Goal: Task Accomplishment & Management: Use online tool/utility

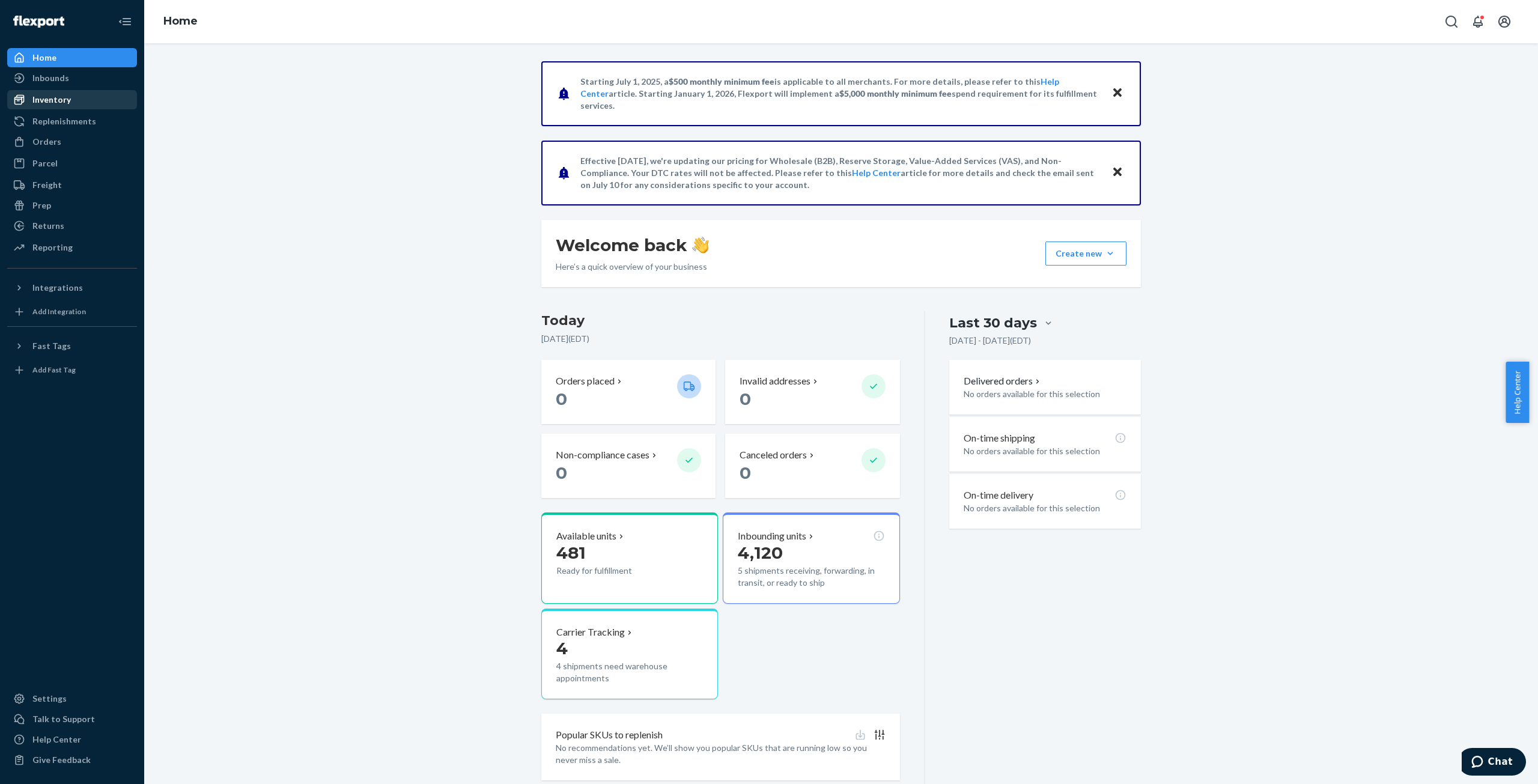
click at [45, 97] on div "Inventory" at bounding box center [52, 99] width 38 height 12
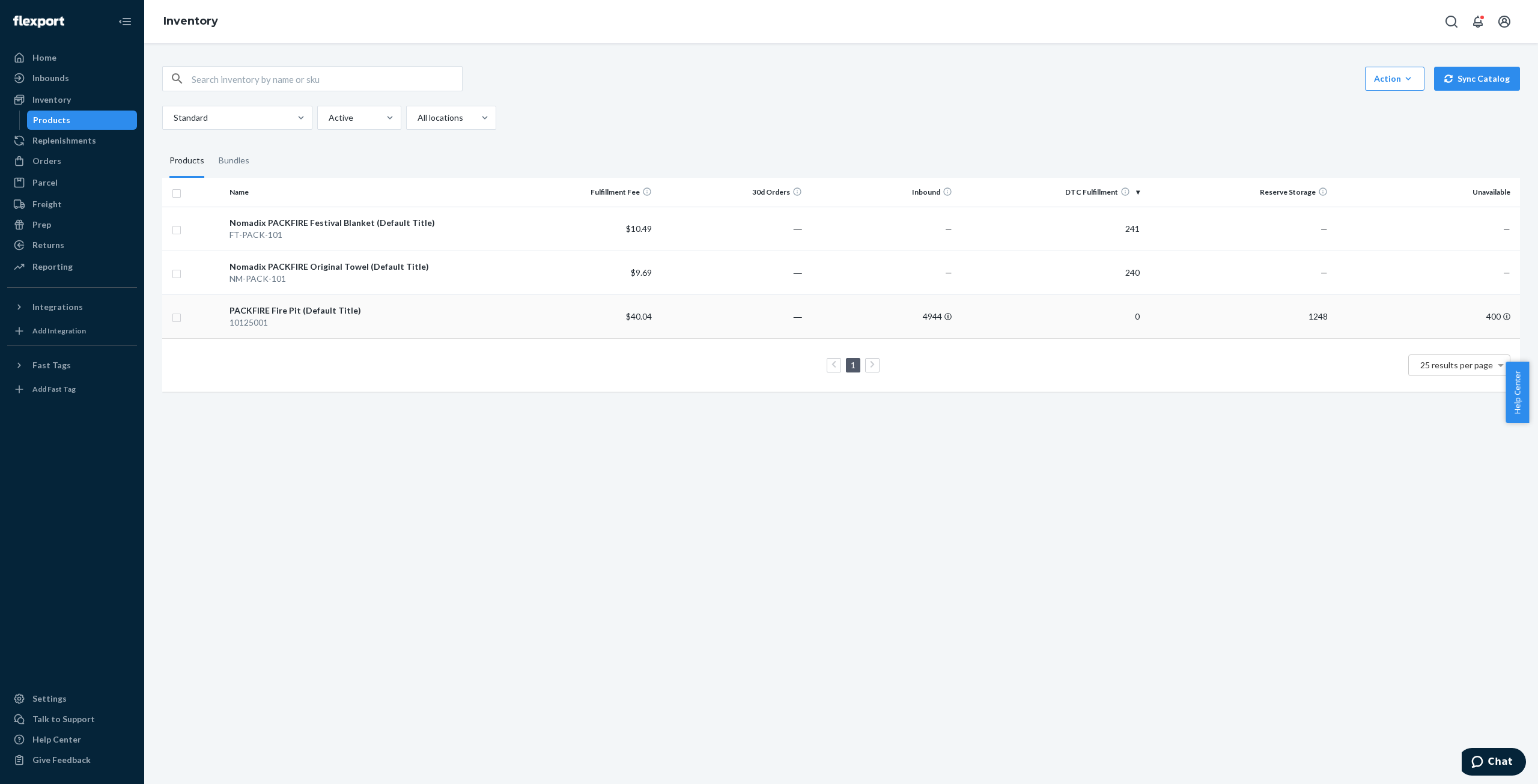
click at [266, 314] on div "PACKFIRE Fire Pit (Default Title)" at bounding box center [365, 310] width 272 height 12
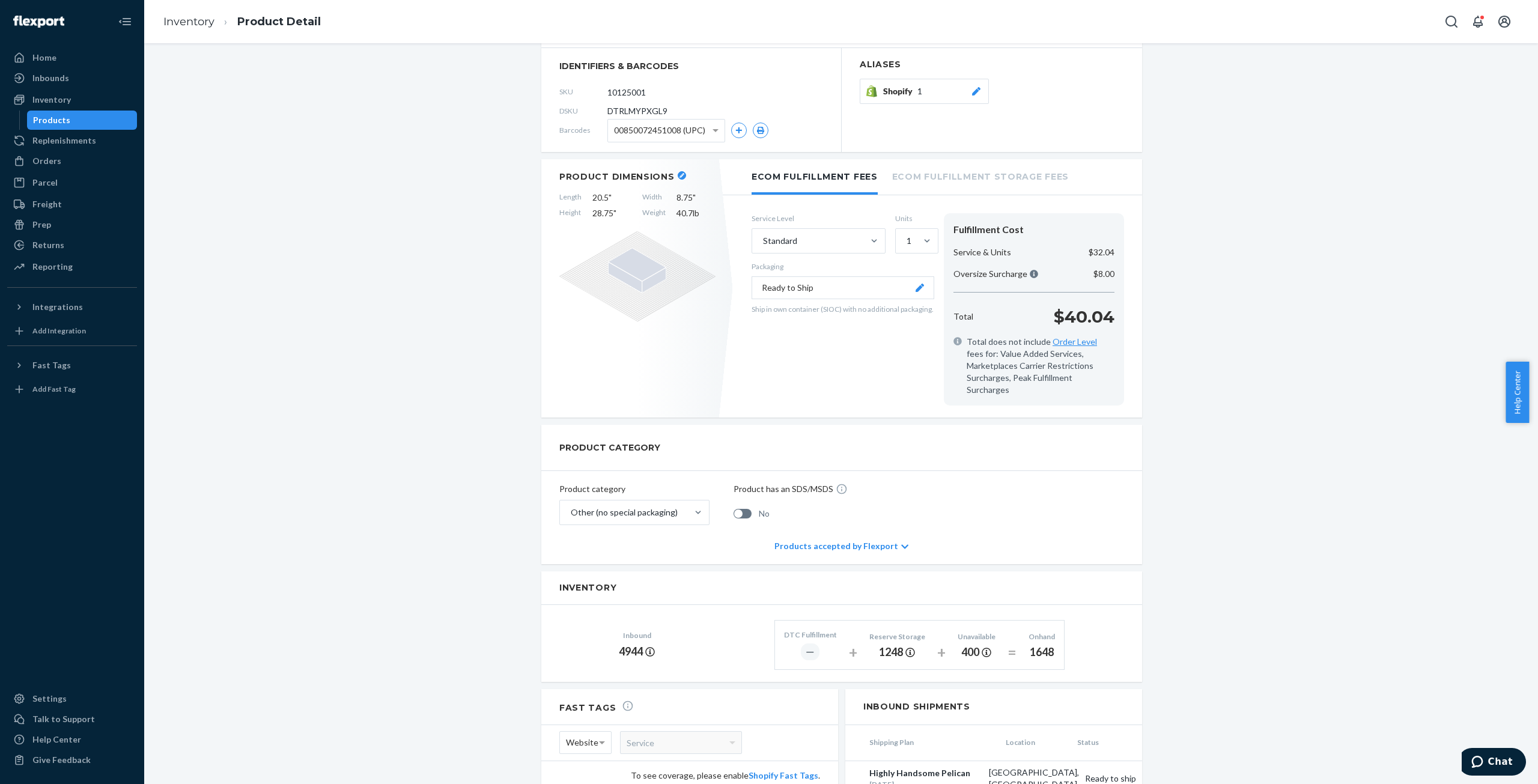
scroll to position [316, 0]
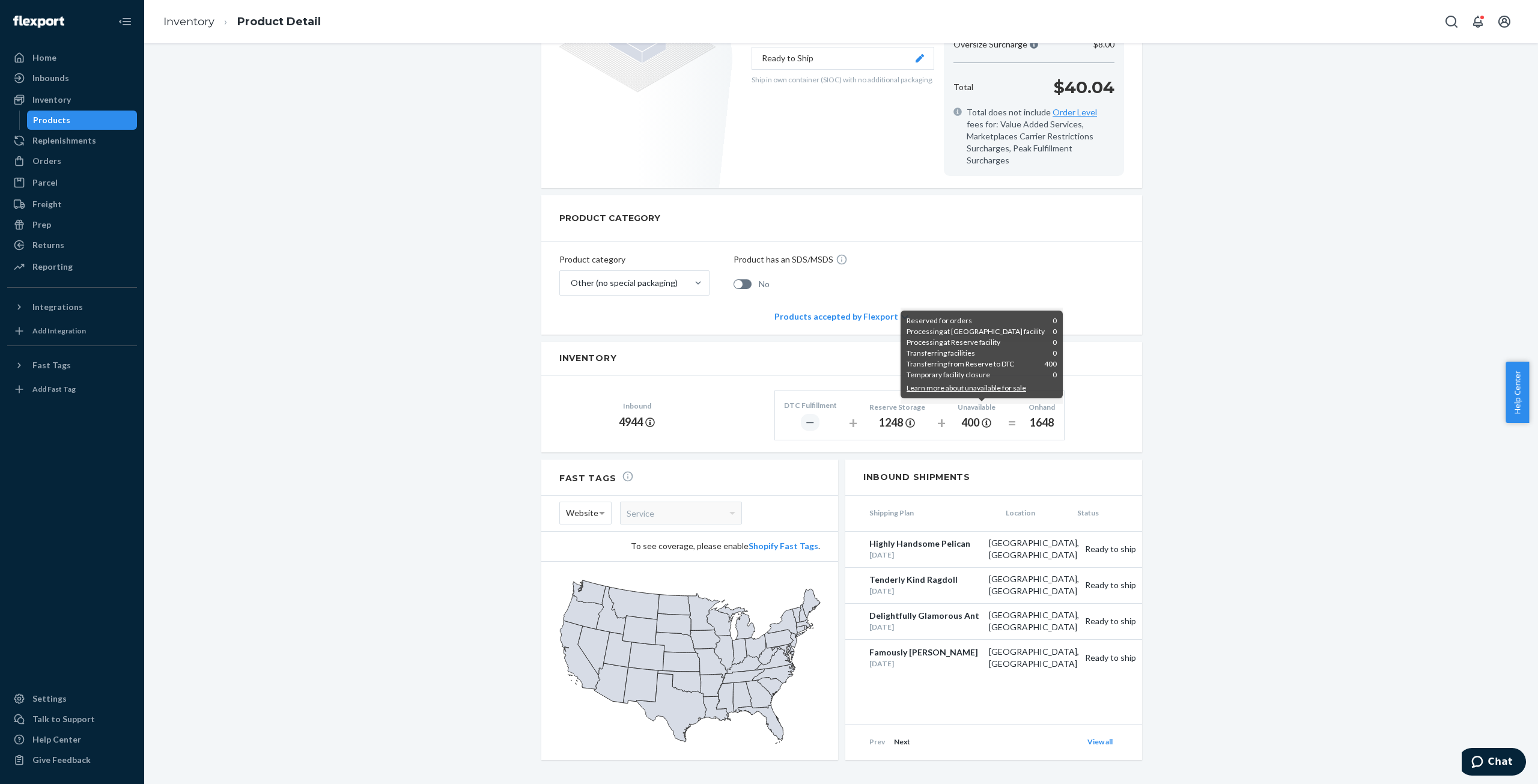
click at [982, 418] on icon at bounding box center [987, 423] width 10 height 10
click at [967, 387] on button "Learn more about unavailable for sale" at bounding box center [966, 388] width 120 height 11
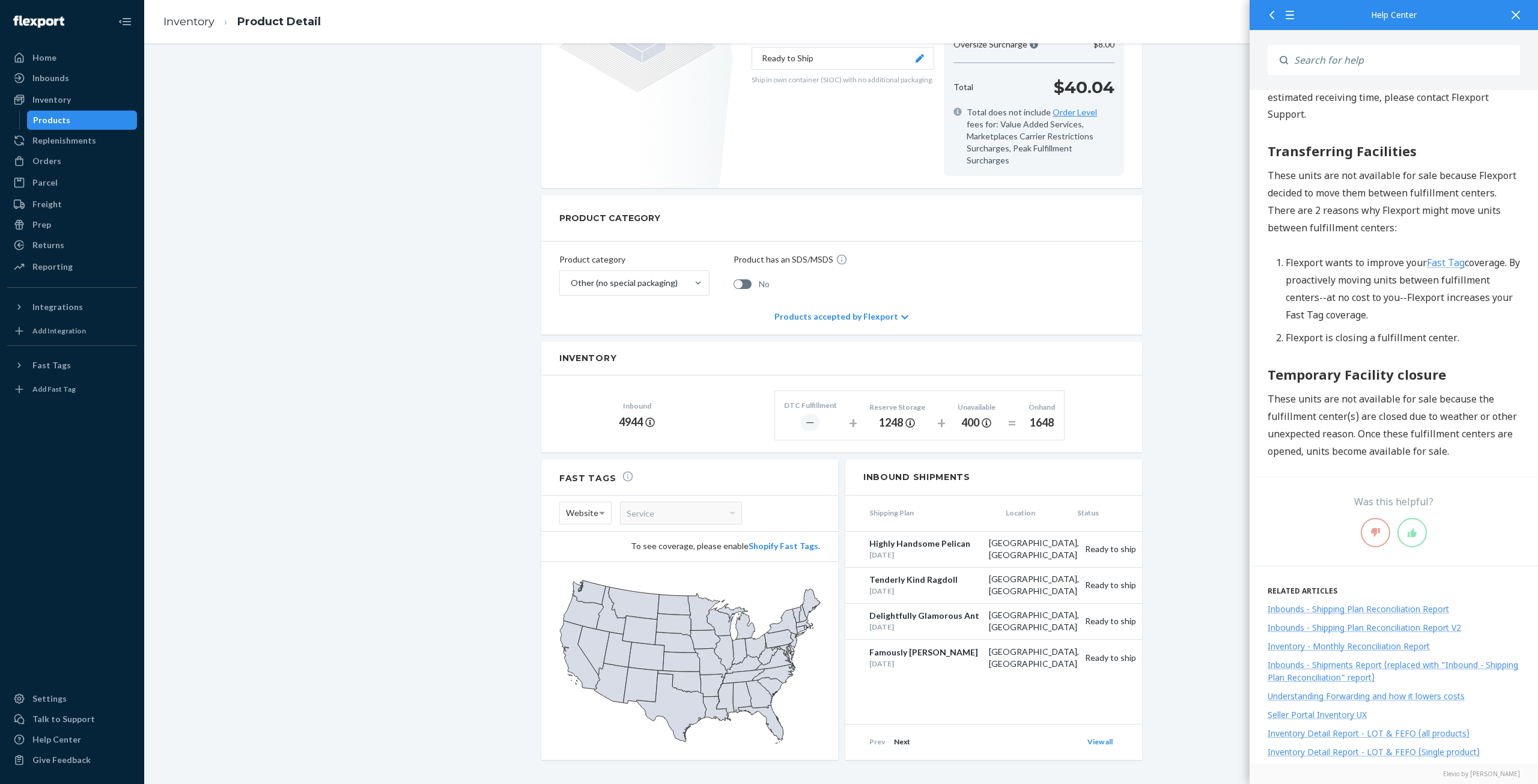
scroll to position [661, 0]
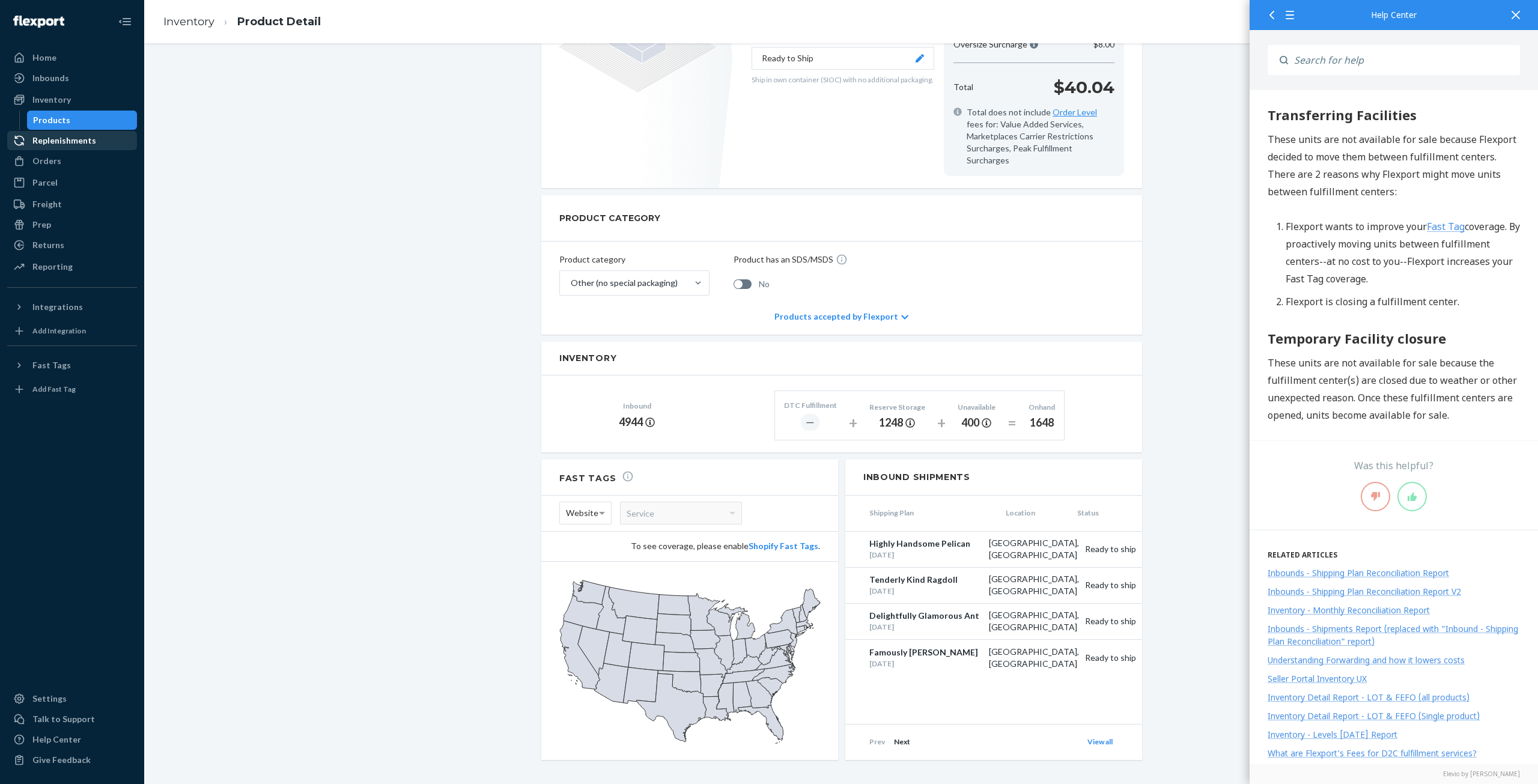
click at [42, 141] on div "Replenishments" at bounding box center [64, 140] width 64 height 12
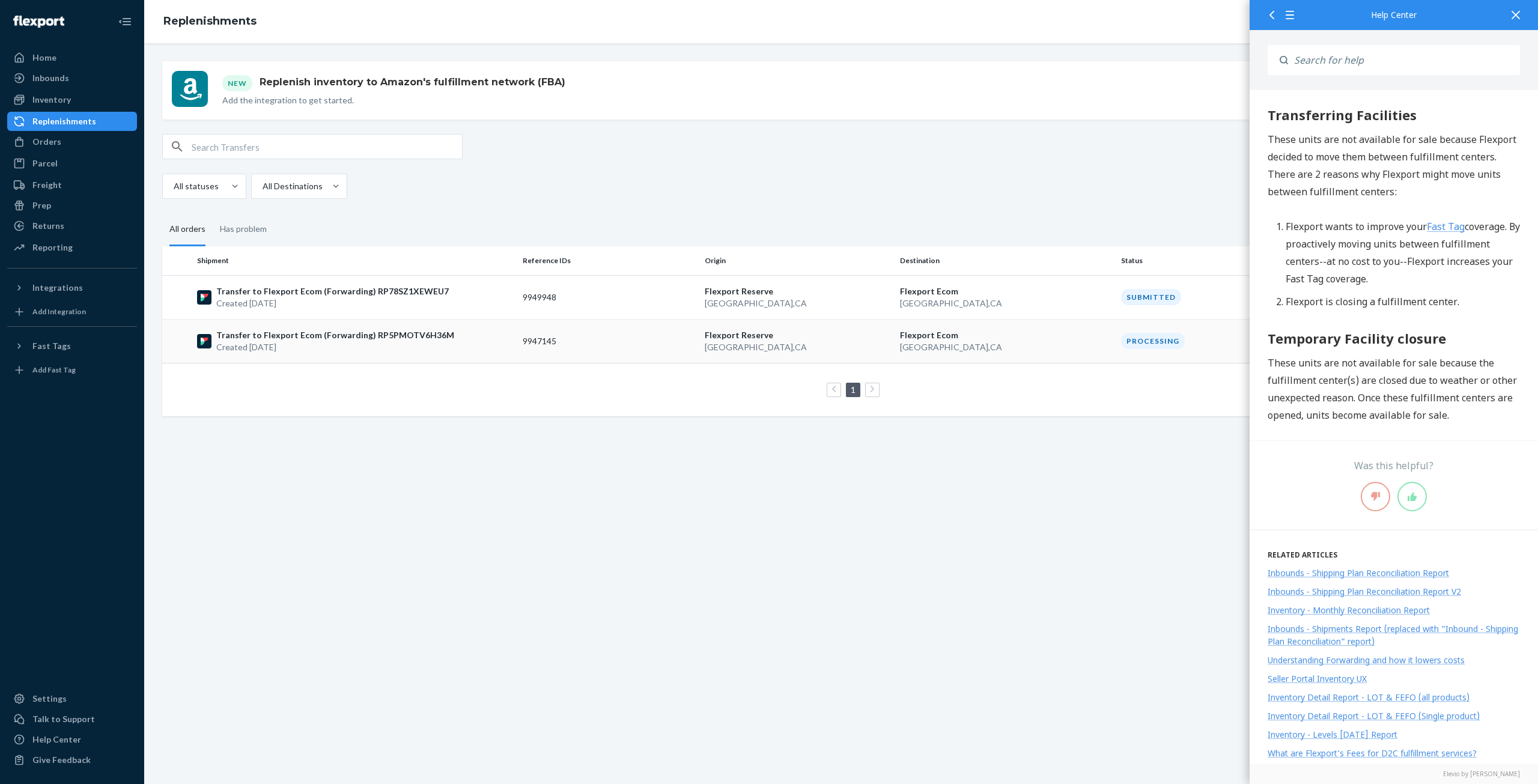
click at [233, 340] on p "Transfer to Flexport Ecom (Forwarding) RP5PMOTV6H36M" at bounding box center [335, 335] width 238 height 12
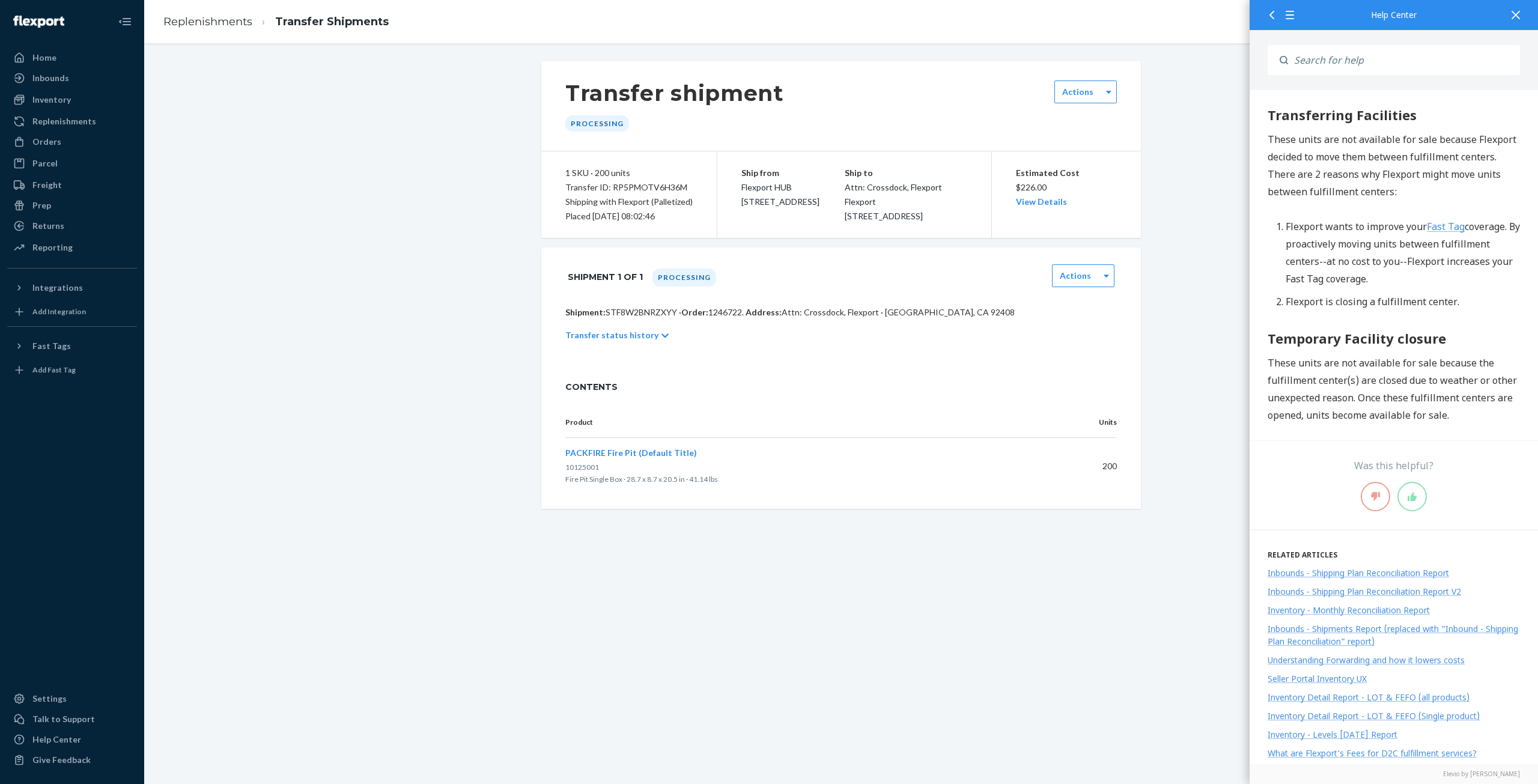
click at [1159, 399] on div "Transfer shipment Processing Actions 1 SKU · 200 units Transfer ID: RP5PMOTV6H3…" at bounding box center [840, 285] width 1375 height 447
click at [800, 426] on th "Product" at bounding box center [811, 422] width 491 height 30
click at [661, 340] on icon at bounding box center [665, 335] width 7 height 8
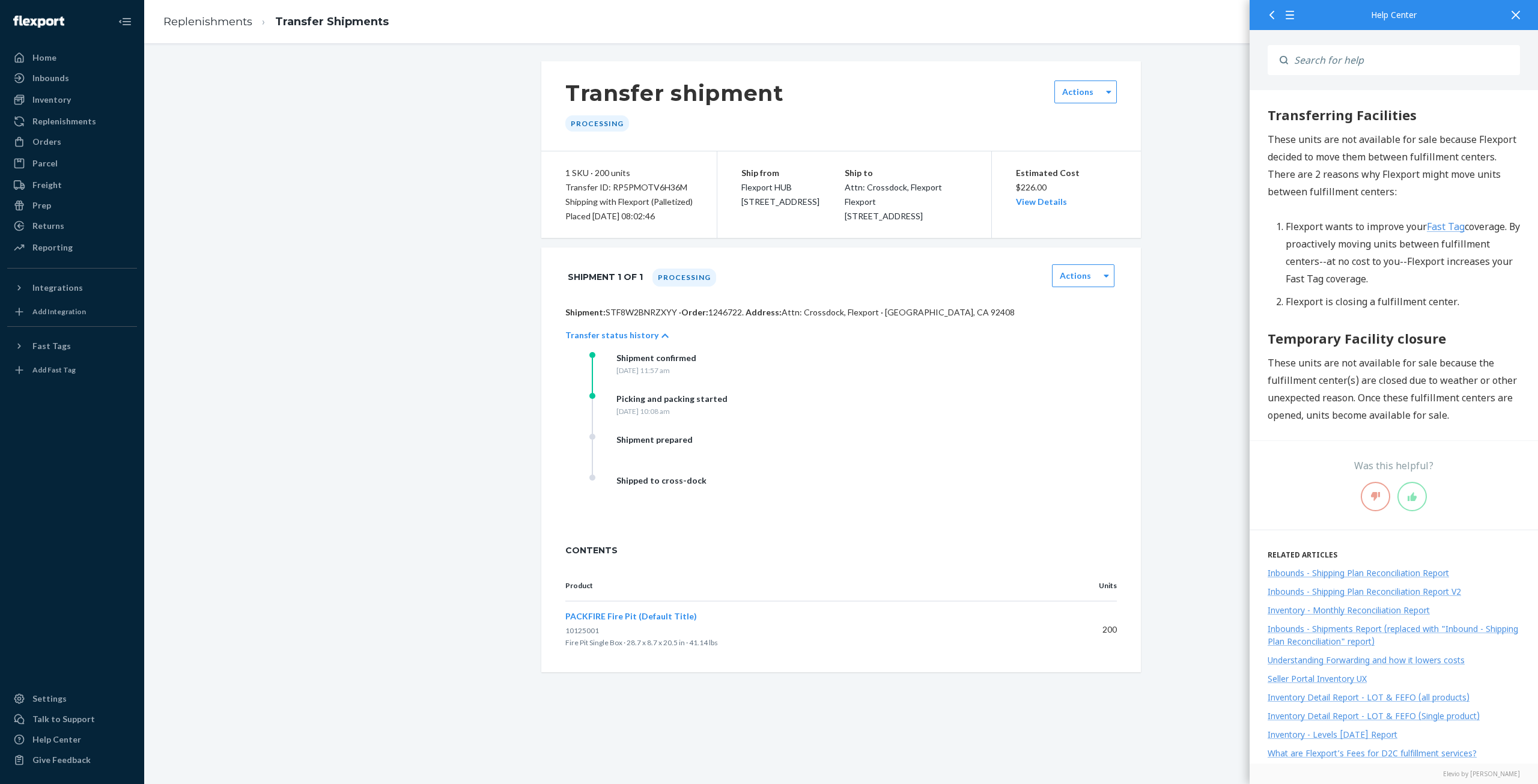
click at [1513, 15] on icon at bounding box center [1515, 15] width 8 height 8
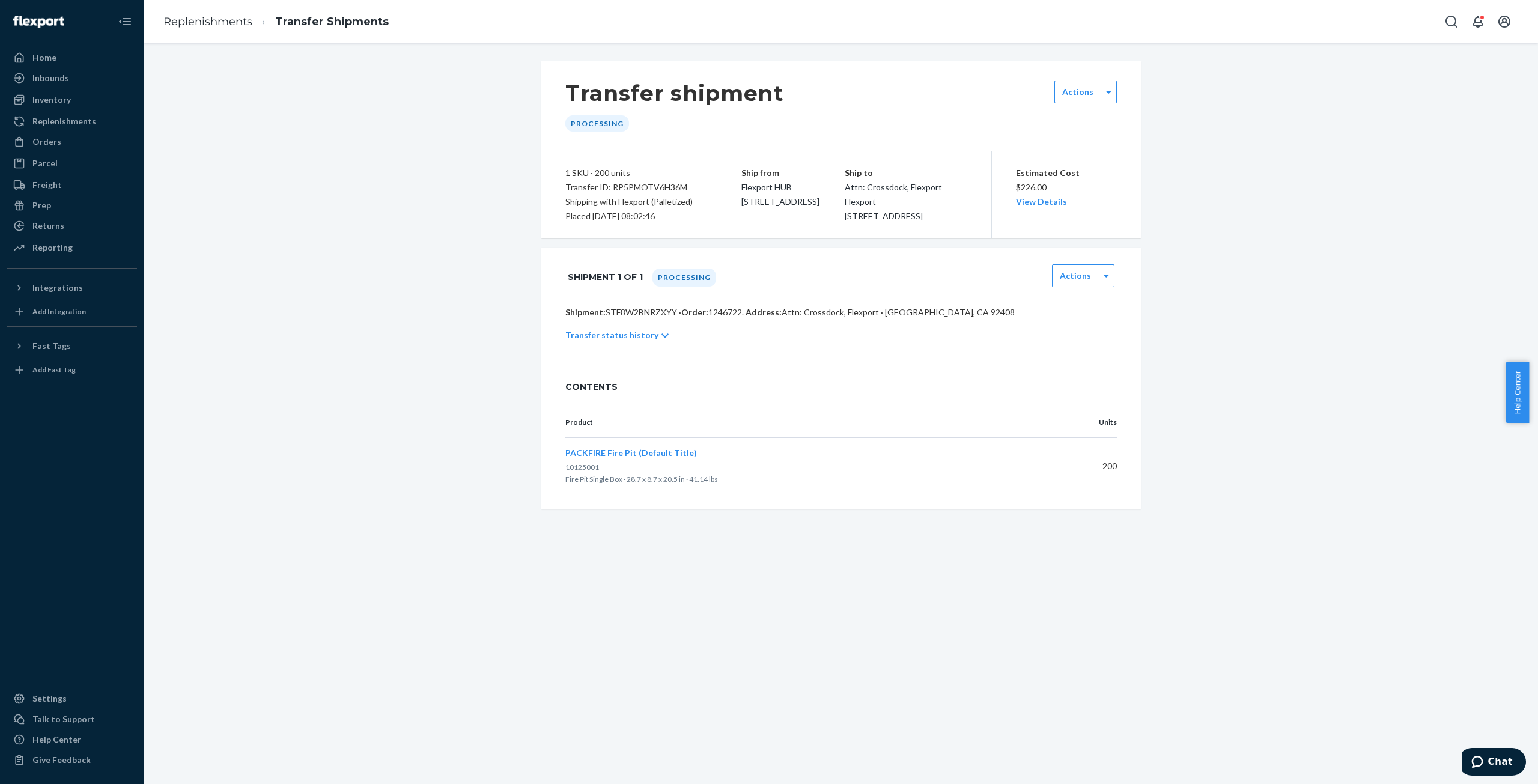
click at [661, 340] on icon at bounding box center [665, 335] width 7 height 8
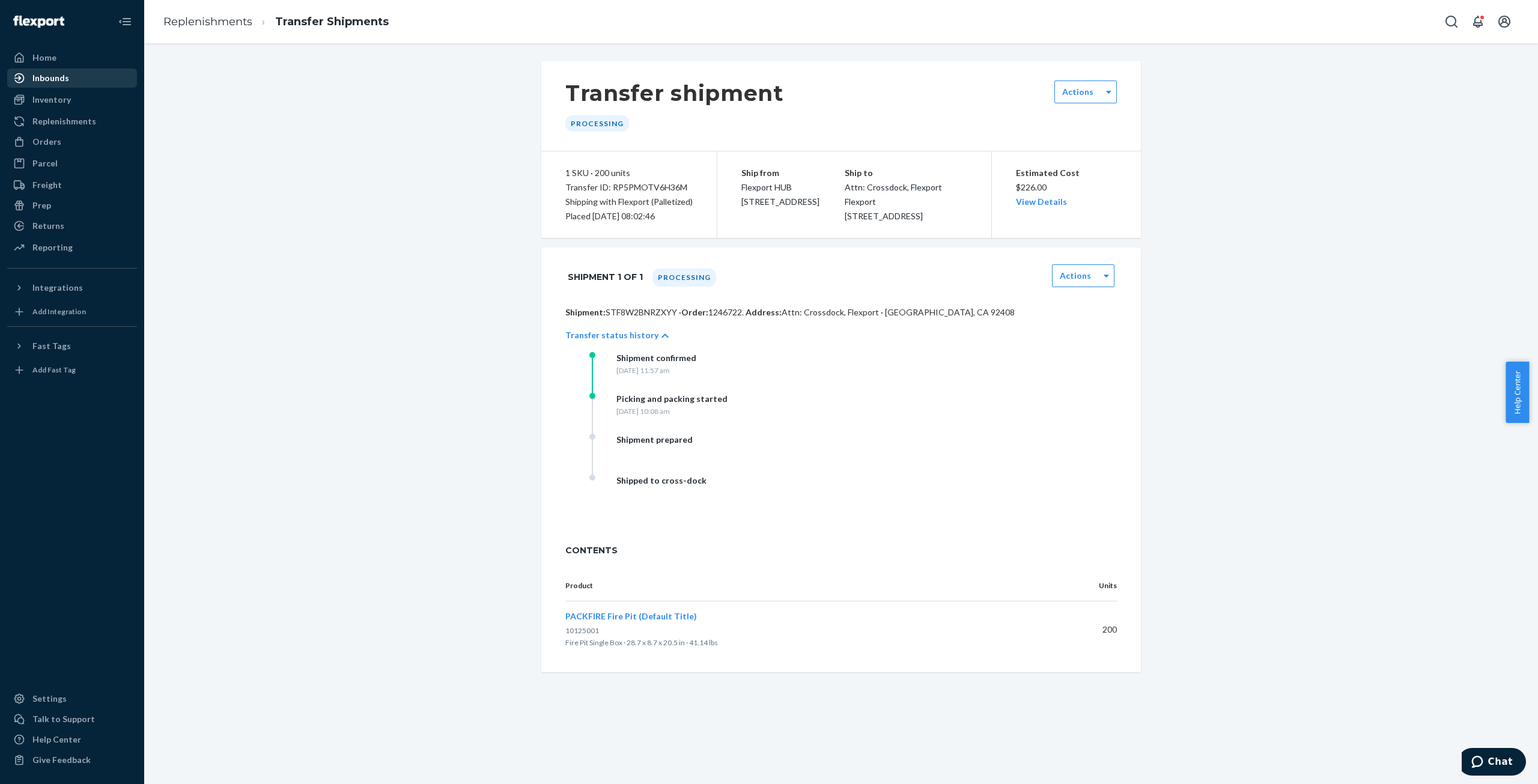
click at [37, 77] on div "Inbounds" at bounding box center [51, 78] width 37 height 12
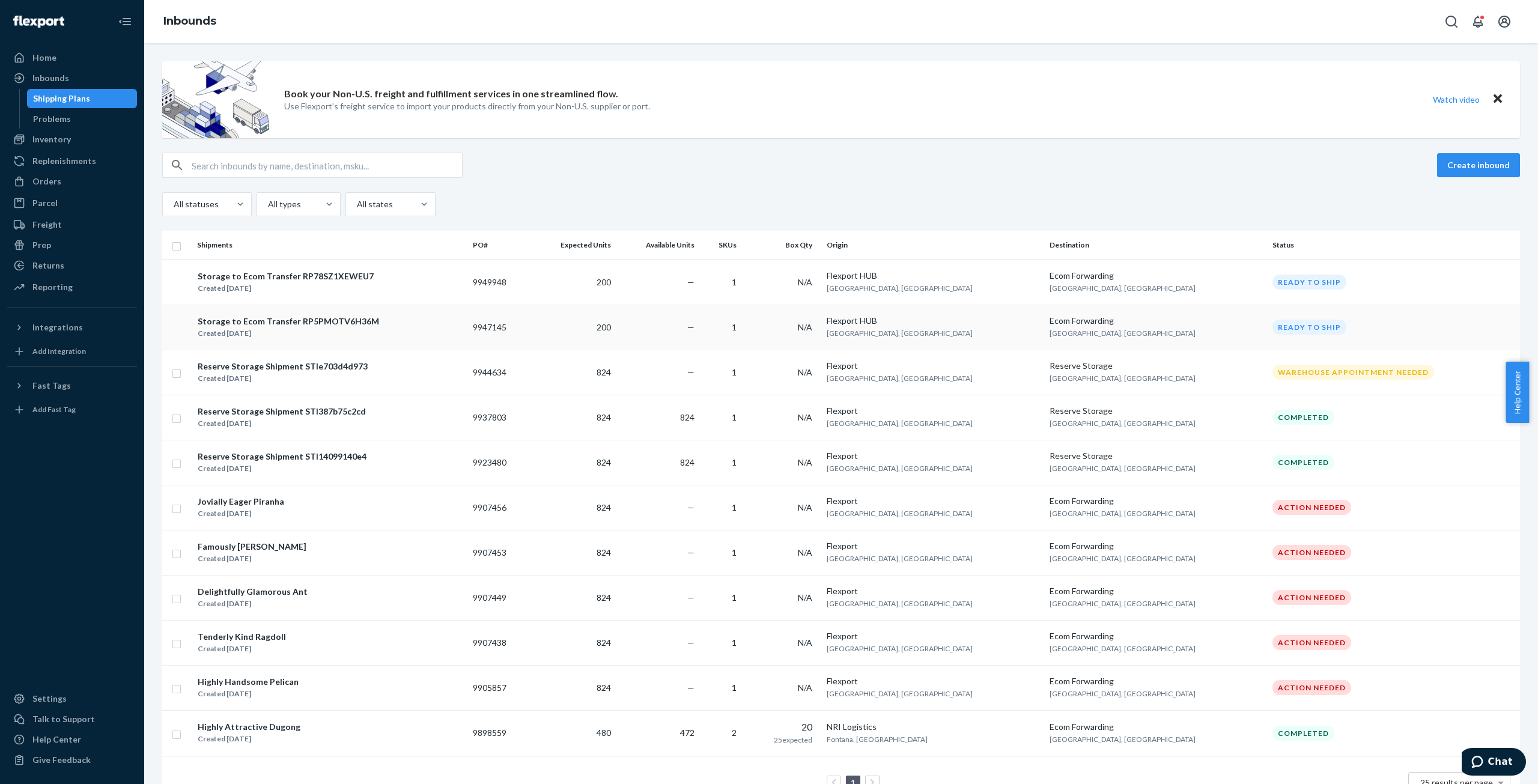
click at [243, 328] on div "Created [DATE]" at bounding box center [288, 333] width 181 height 12
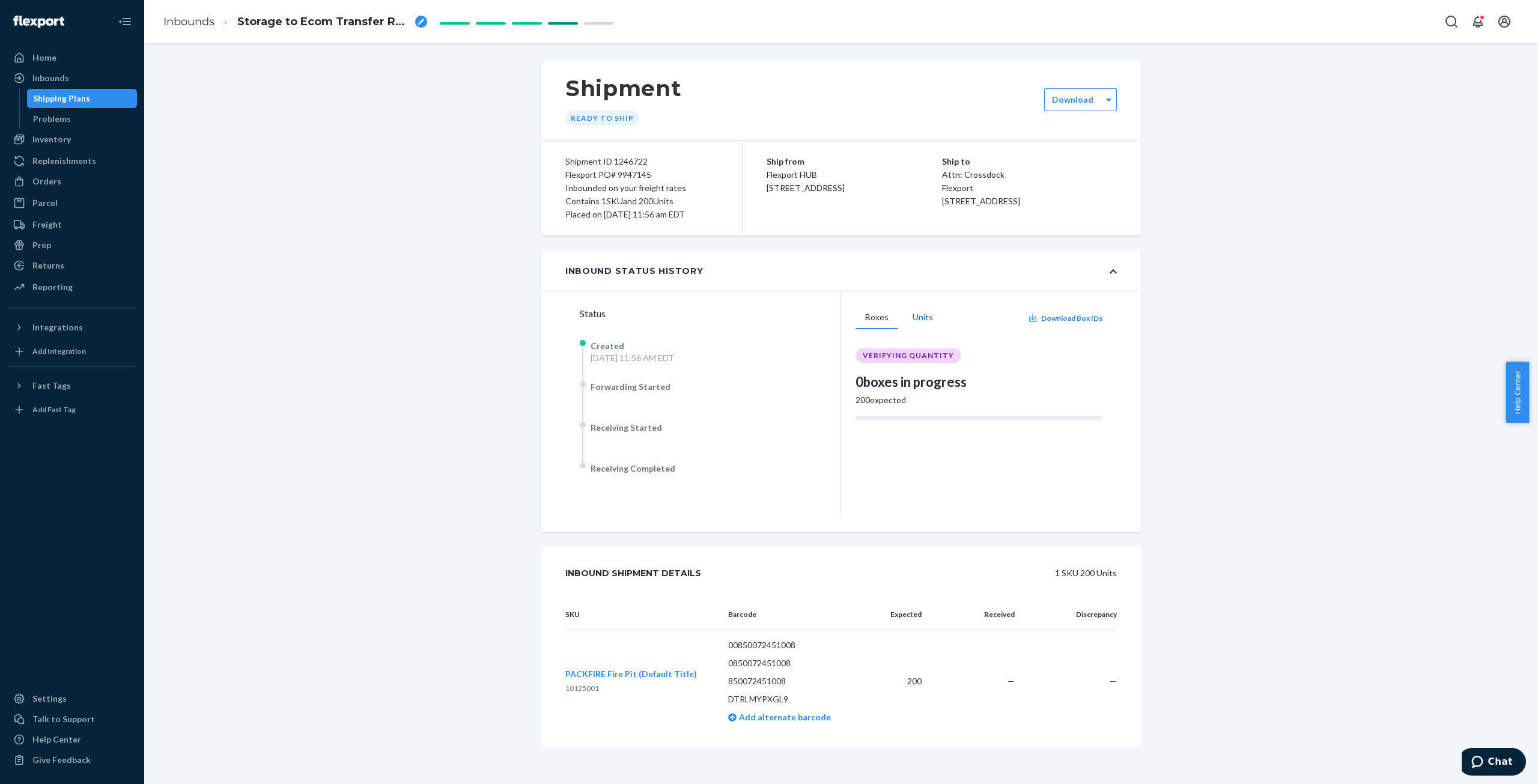
click at [913, 316] on button "Units" at bounding box center [923, 318] width 40 height 23
click at [867, 321] on button "Boxes" at bounding box center [877, 318] width 42 height 23
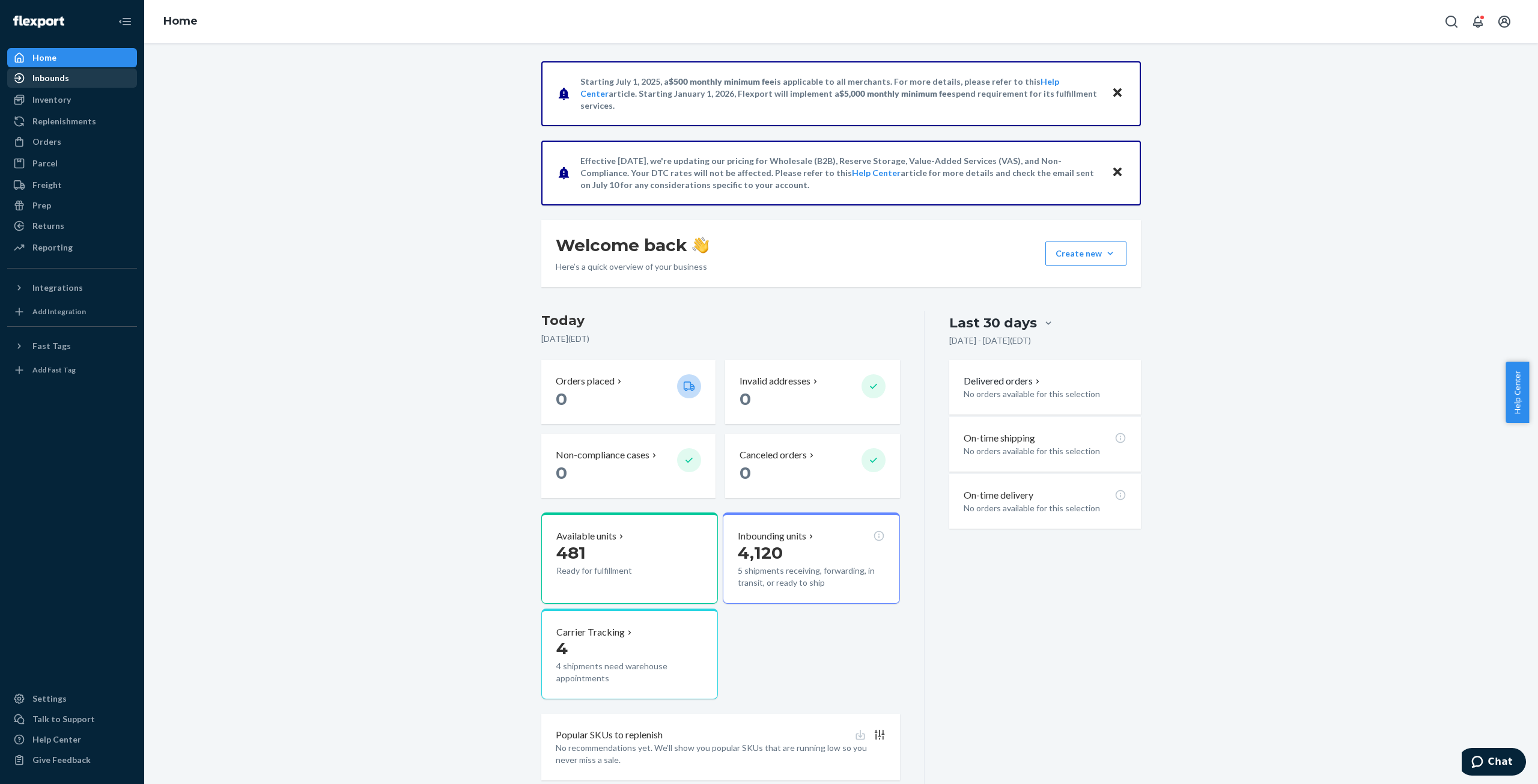
click at [54, 74] on div "Inbounds" at bounding box center [51, 78] width 37 height 12
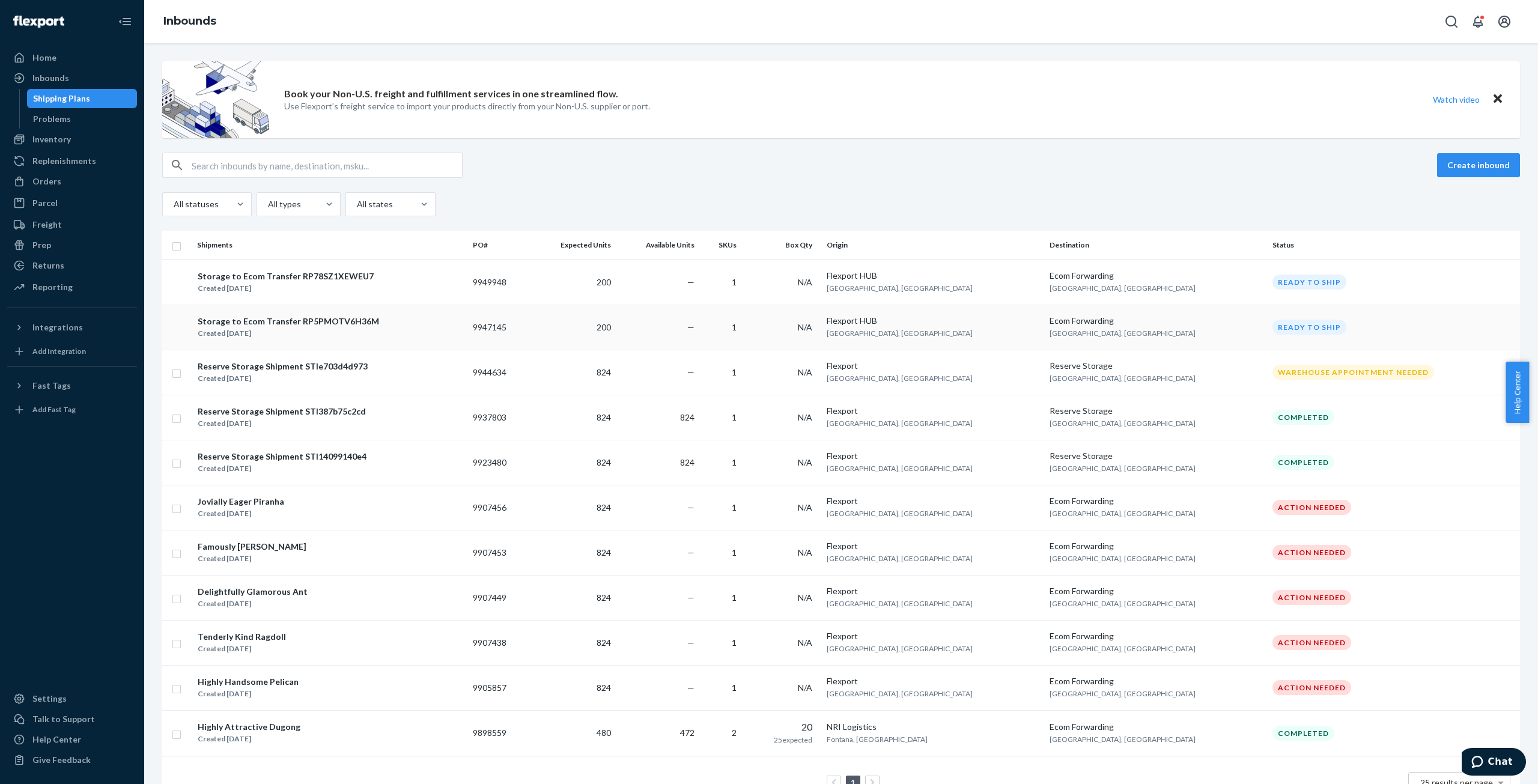
click at [226, 330] on div "Created [DATE]" at bounding box center [288, 333] width 181 height 12
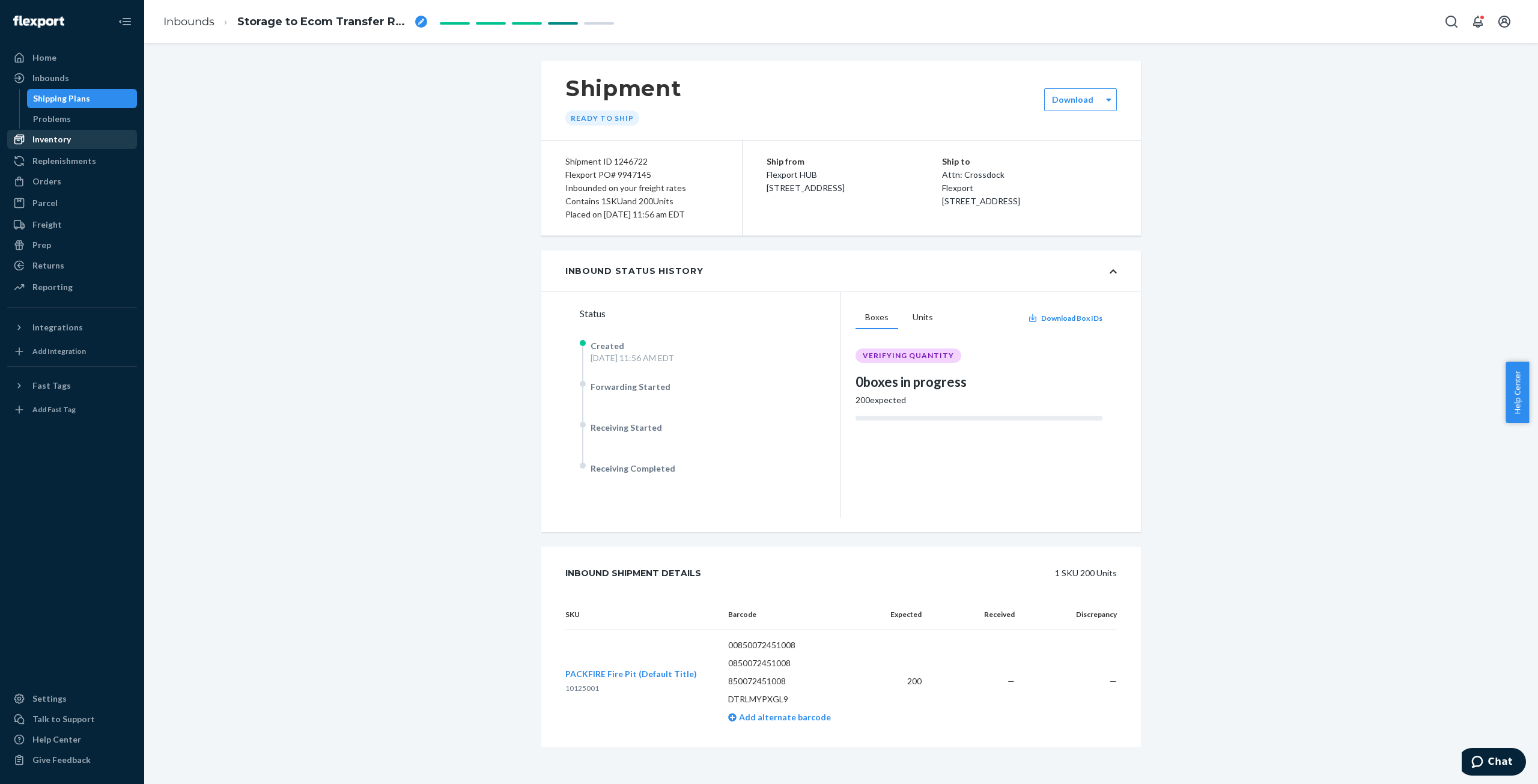
click at [45, 136] on div "Inventory" at bounding box center [52, 139] width 38 height 12
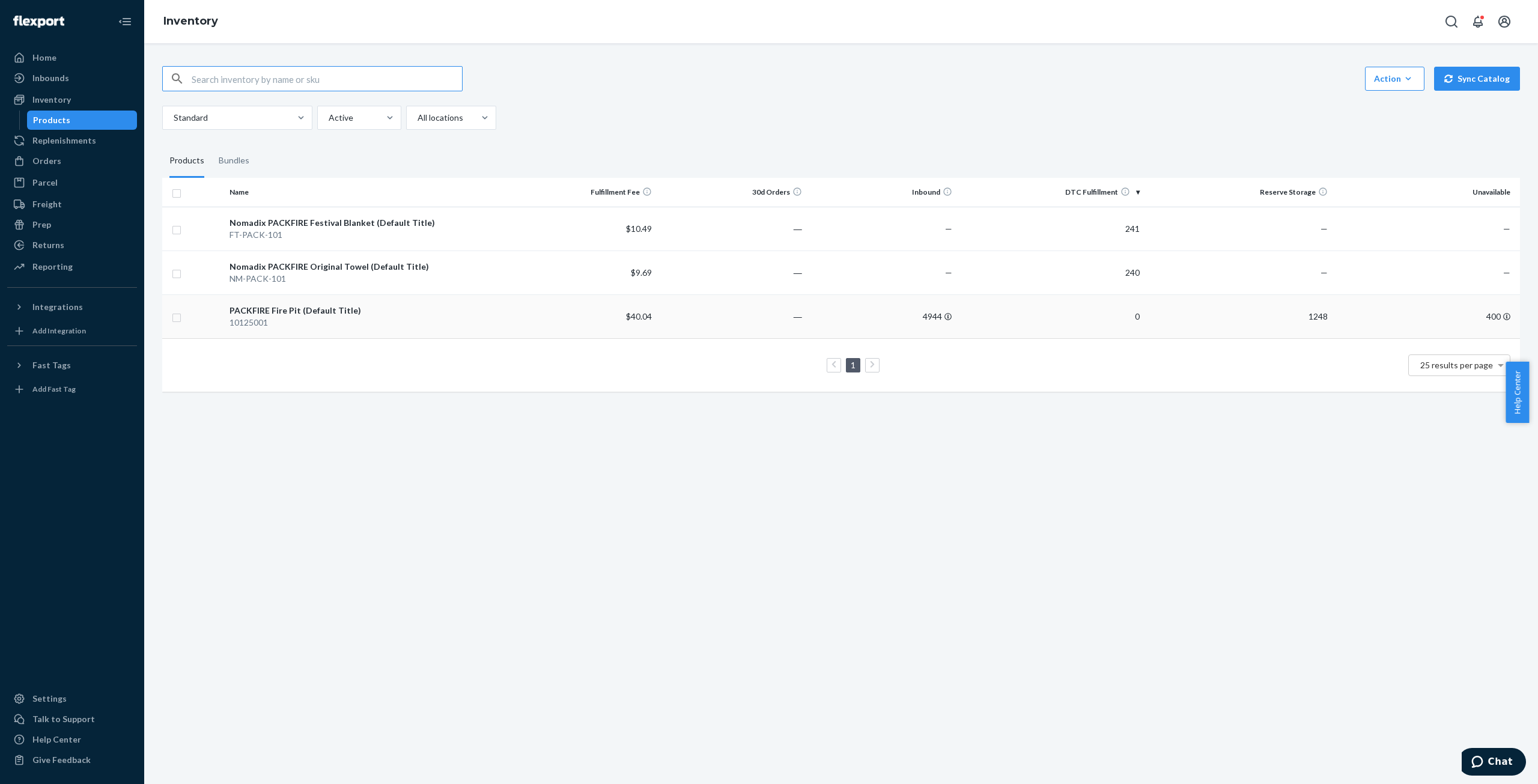
click at [274, 306] on div "PACKFIRE Fire Pit (Default Title)" at bounding box center [365, 310] width 272 height 12
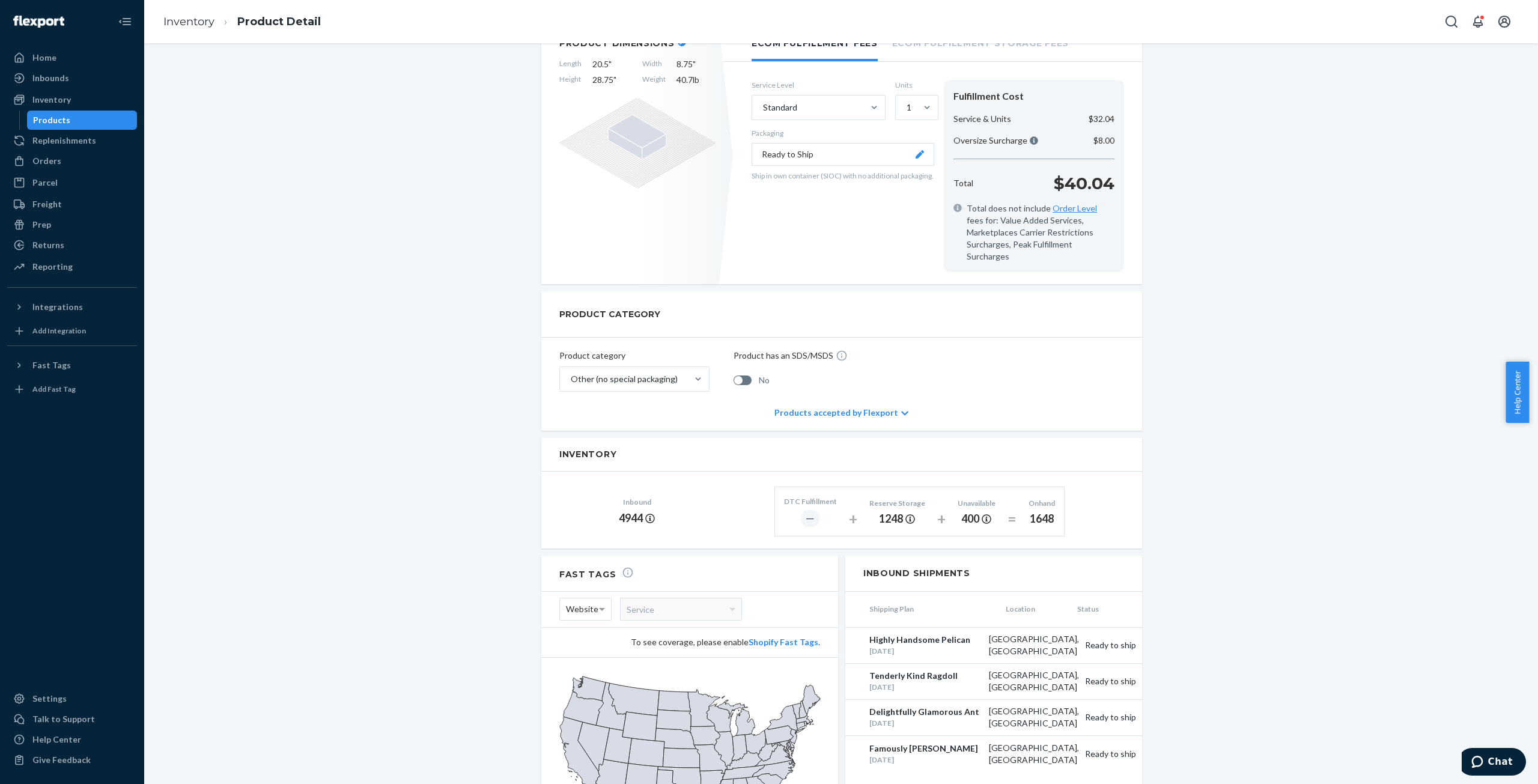
scroll to position [300, 0]
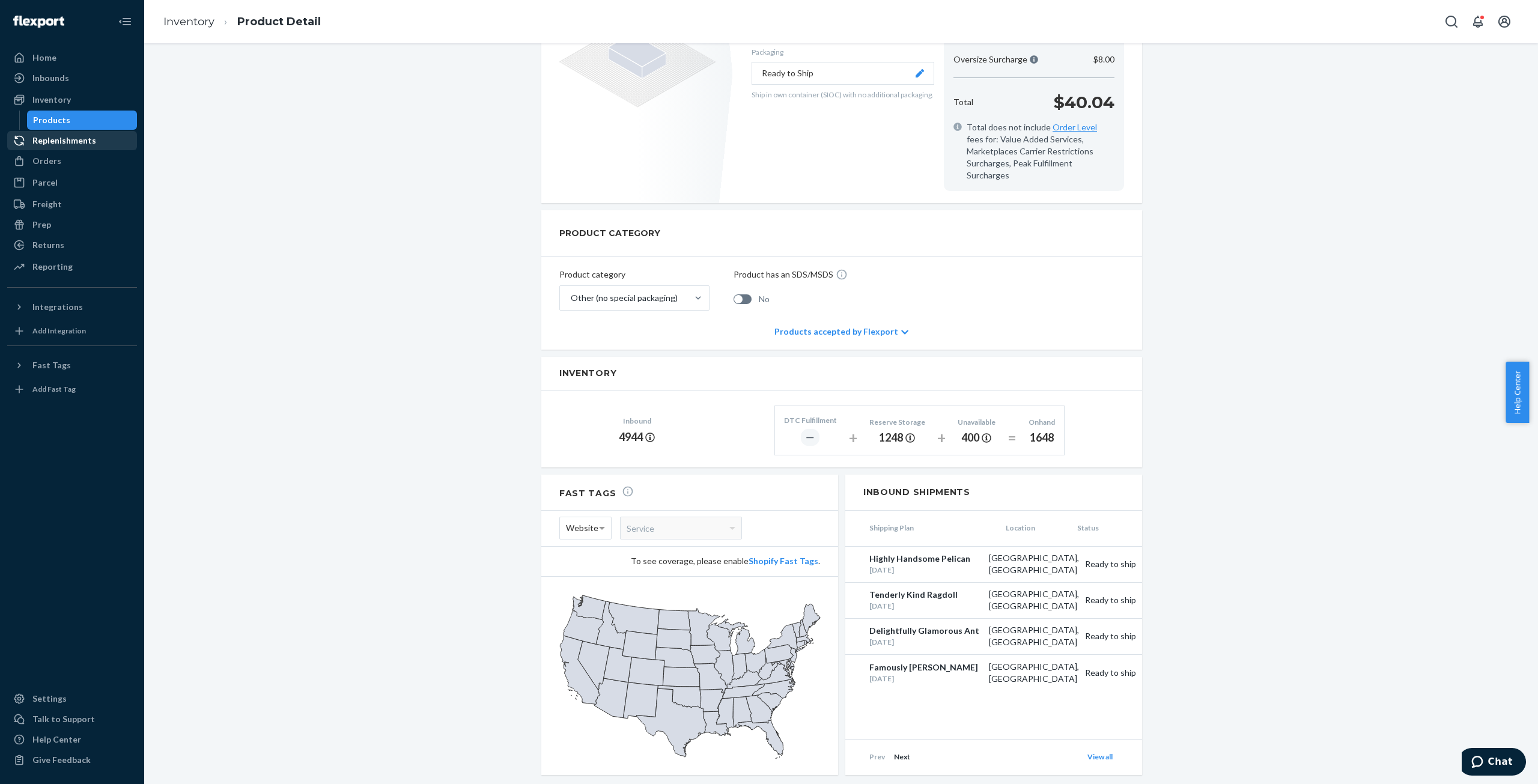
click at [64, 139] on div "Replenishments" at bounding box center [64, 140] width 64 height 12
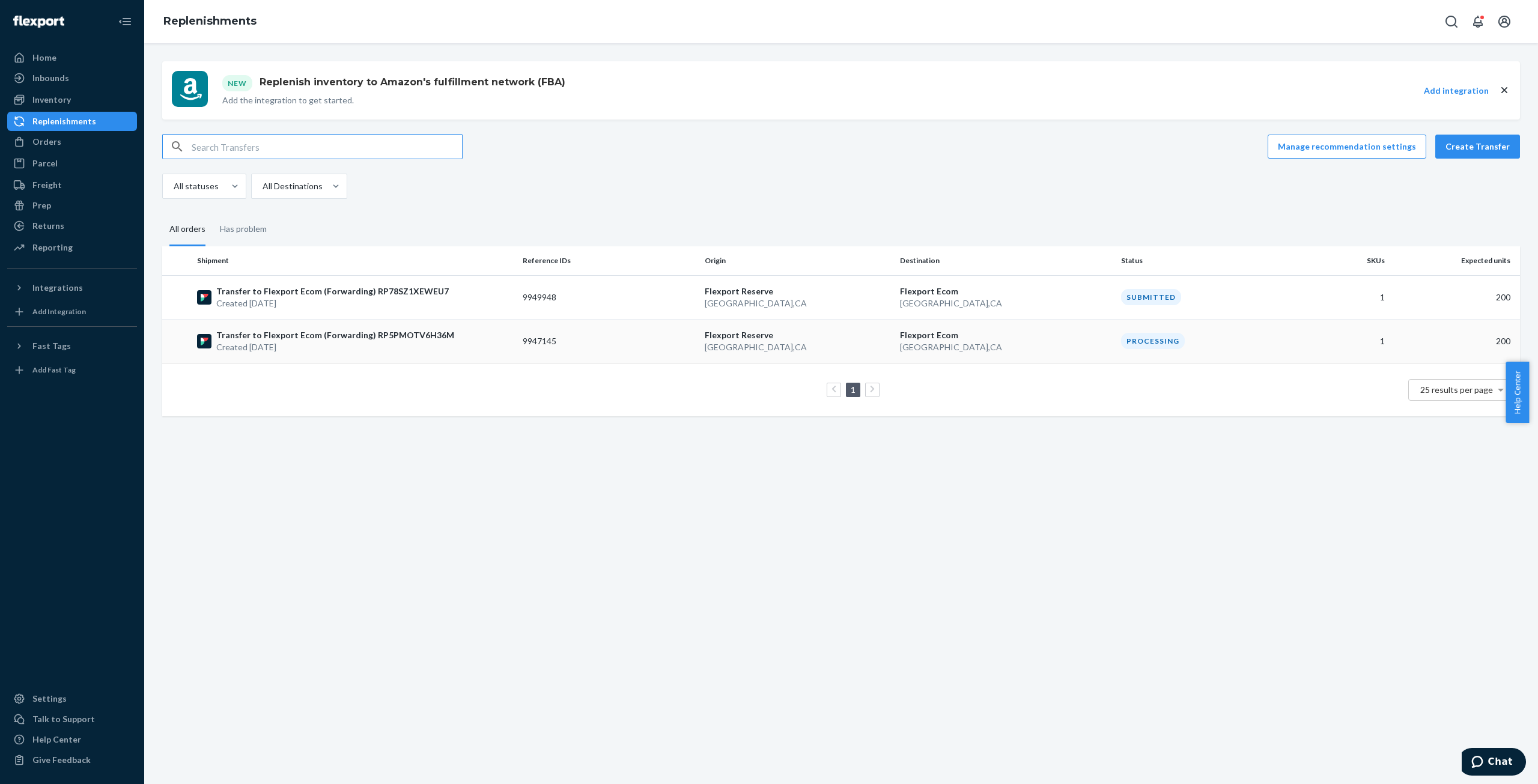
click at [246, 344] on p "Created [DATE]" at bounding box center [335, 347] width 238 height 12
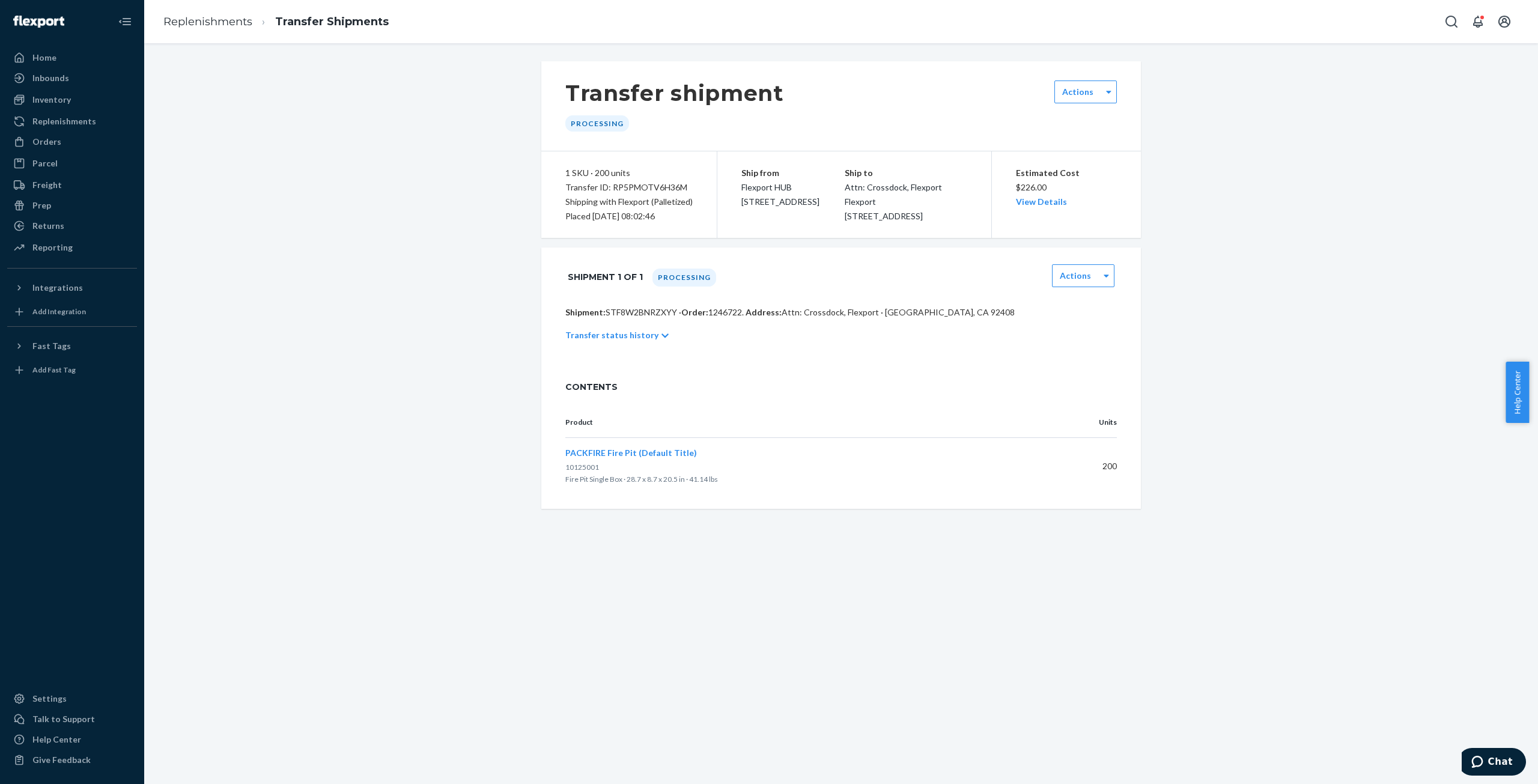
click at [647, 352] on div "Transfer status history" at bounding box center [841, 335] width 551 height 34
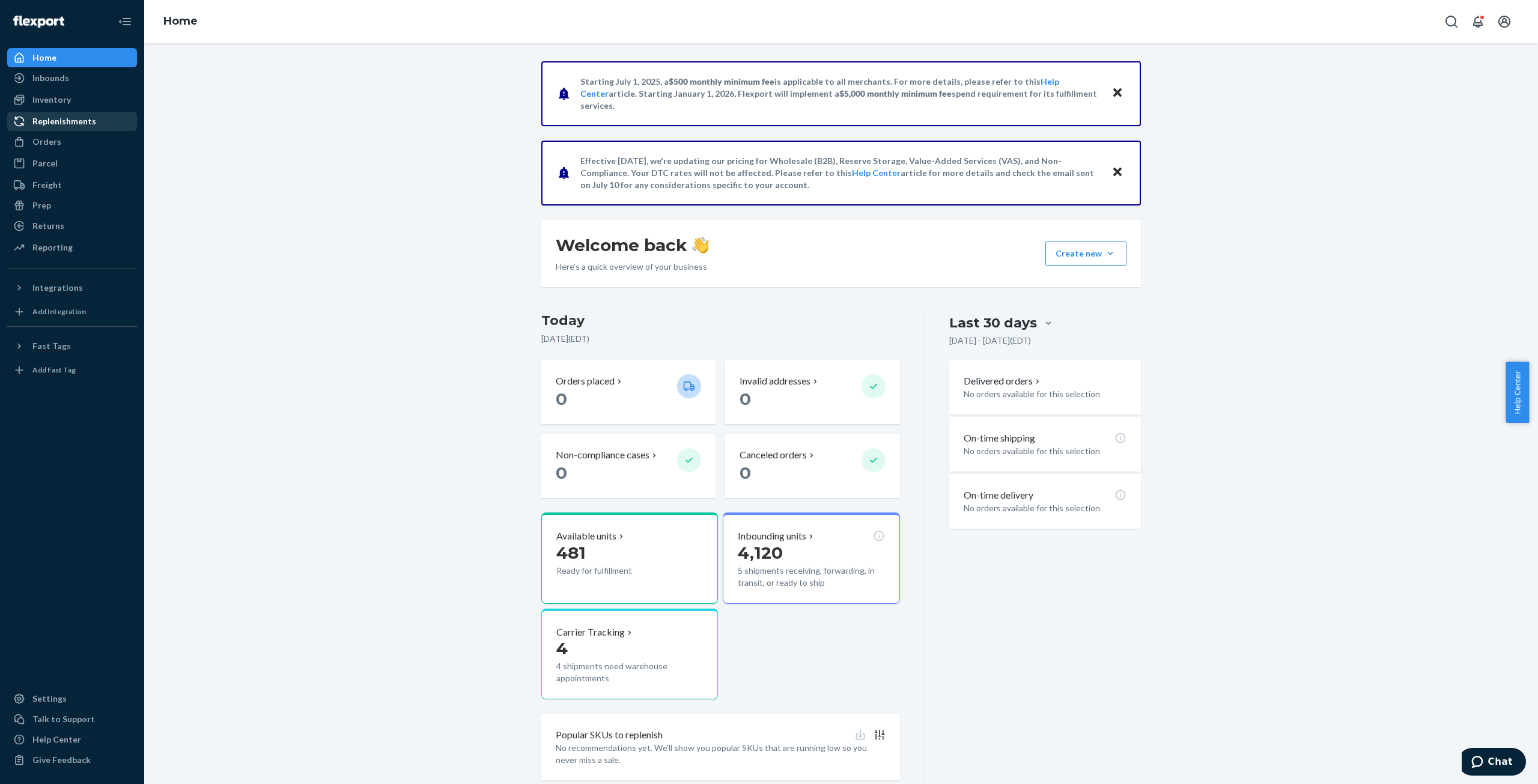
click at [61, 117] on div "Replenishments" at bounding box center [64, 121] width 64 height 12
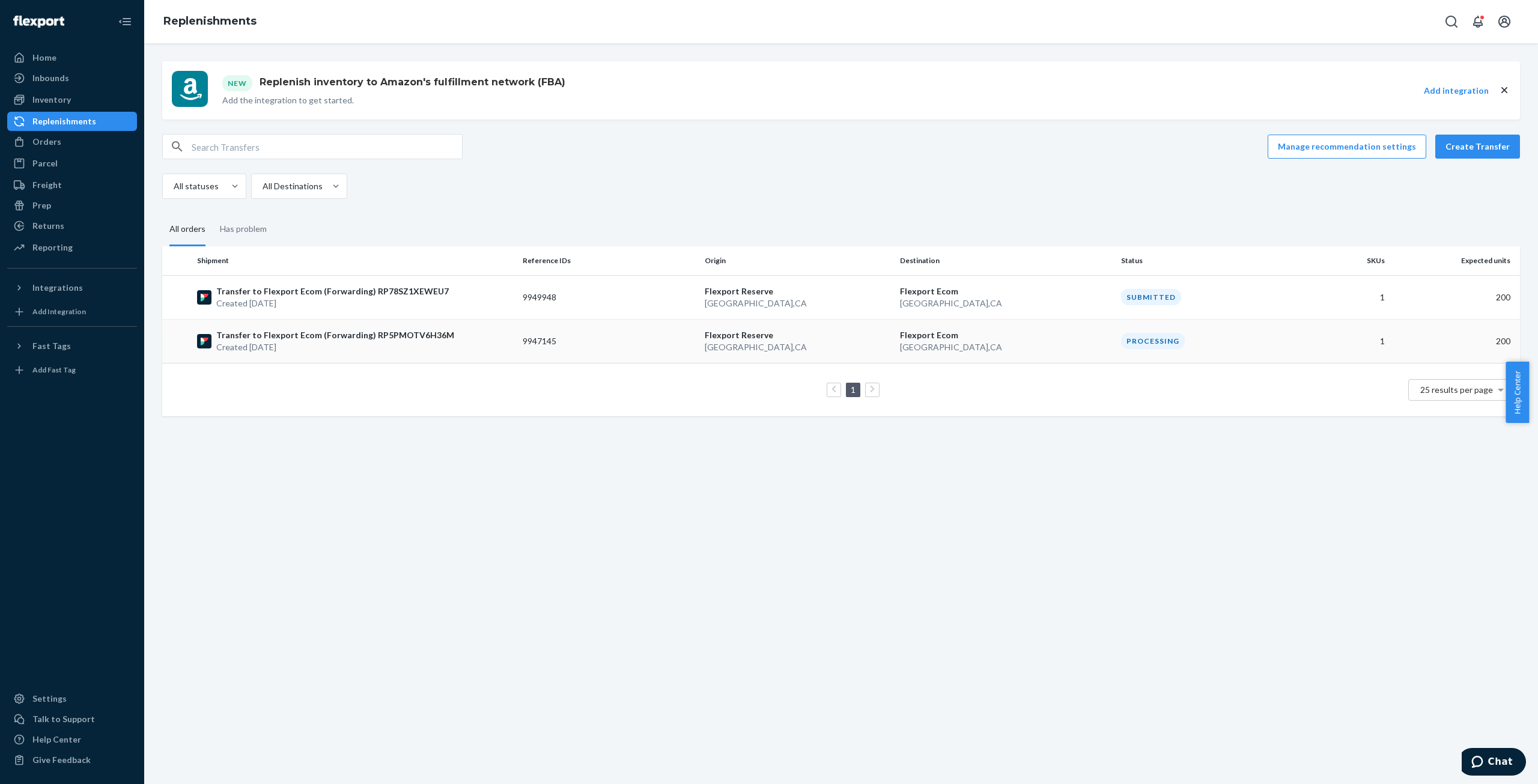
click at [247, 342] on p "Created [DATE]" at bounding box center [335, 347] width 238 height 12
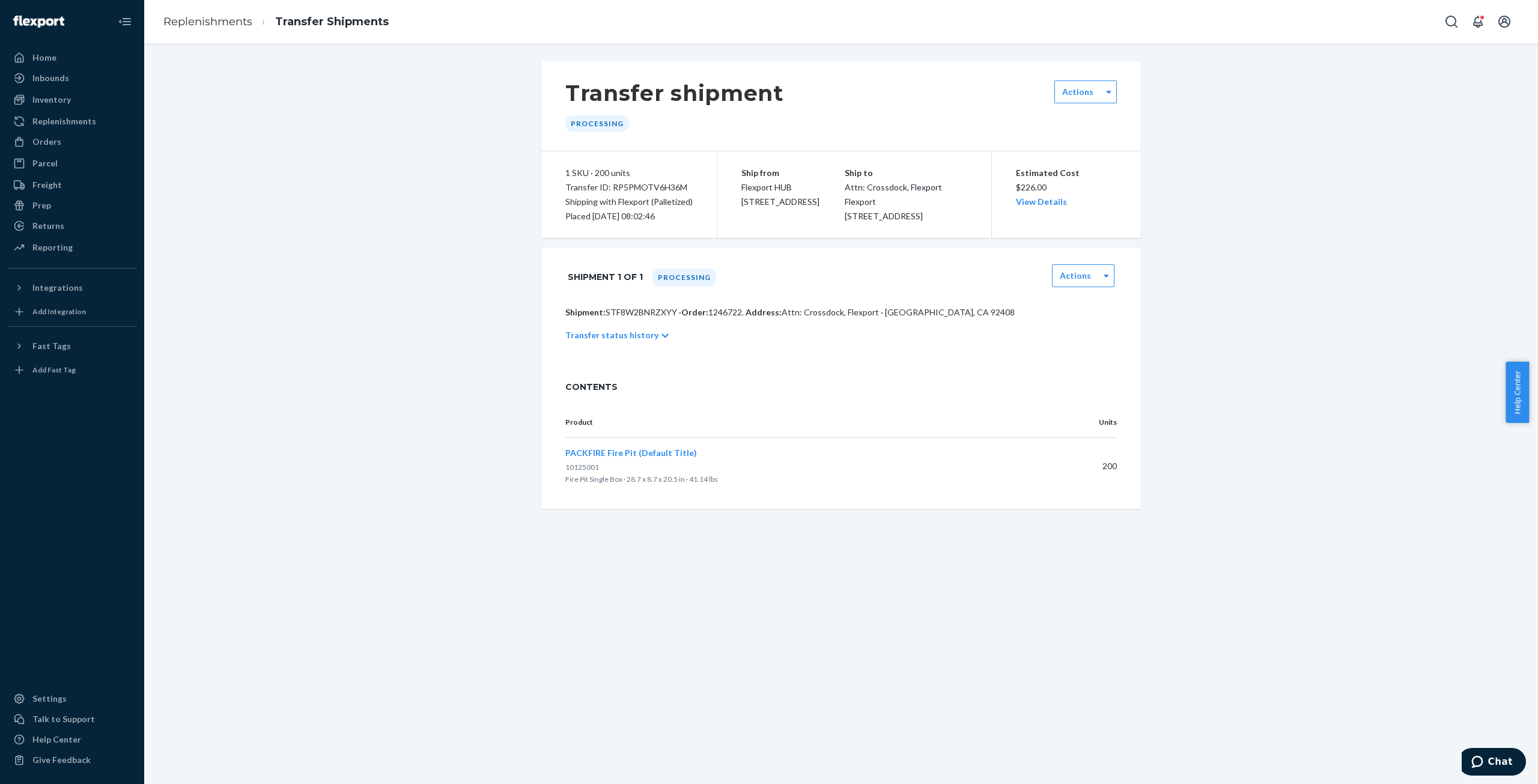
click at [661, 340] on icon at bounding box center [665, 335] width 7 height 8
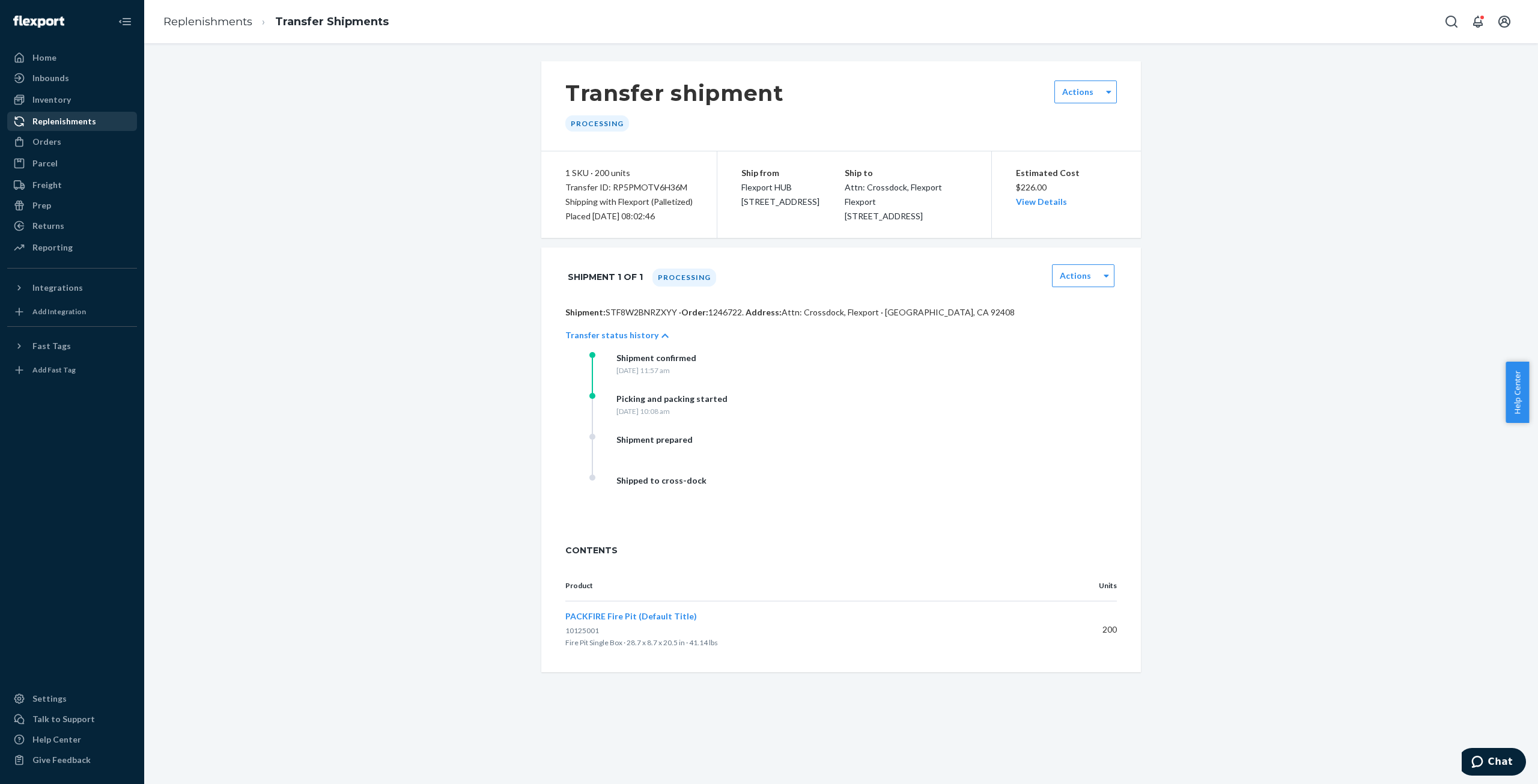
click at [66, 120] on div "Replenishments" at bounding box center [64, 121] width 64 height 12
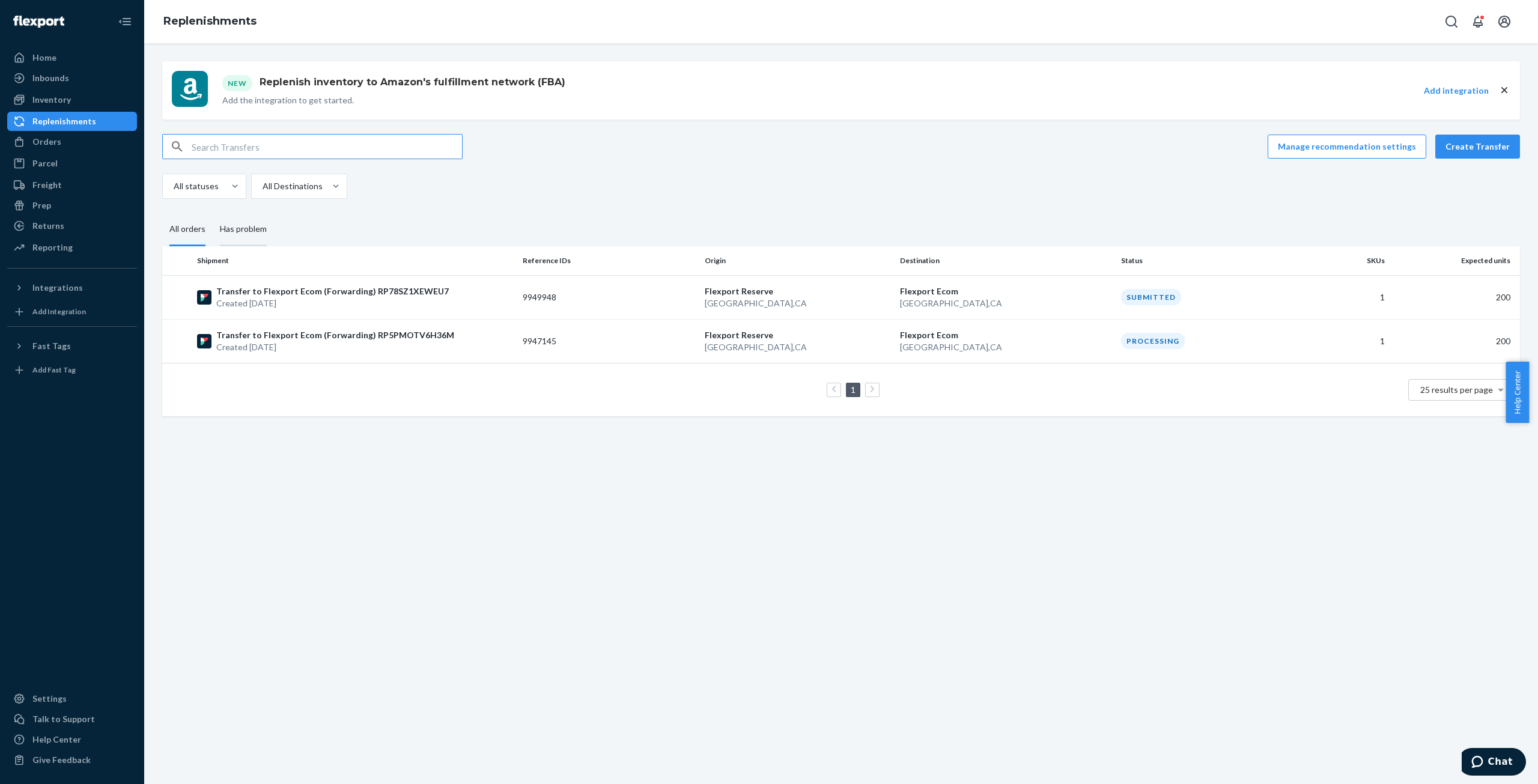
click at [252, 231] on div "Has problem" at bounding box center [243, 229] width 47 height 33
click at [212, 213] on input "Has problem" at bounding box center [212, 213] width 0 height 0
click at [239, 230] on div "Has problem" at bounding box center [243, 229] width 47 height 33
click at [212, 213] on input "Has problem" at bounding box center [212, 213] width 0 height 0
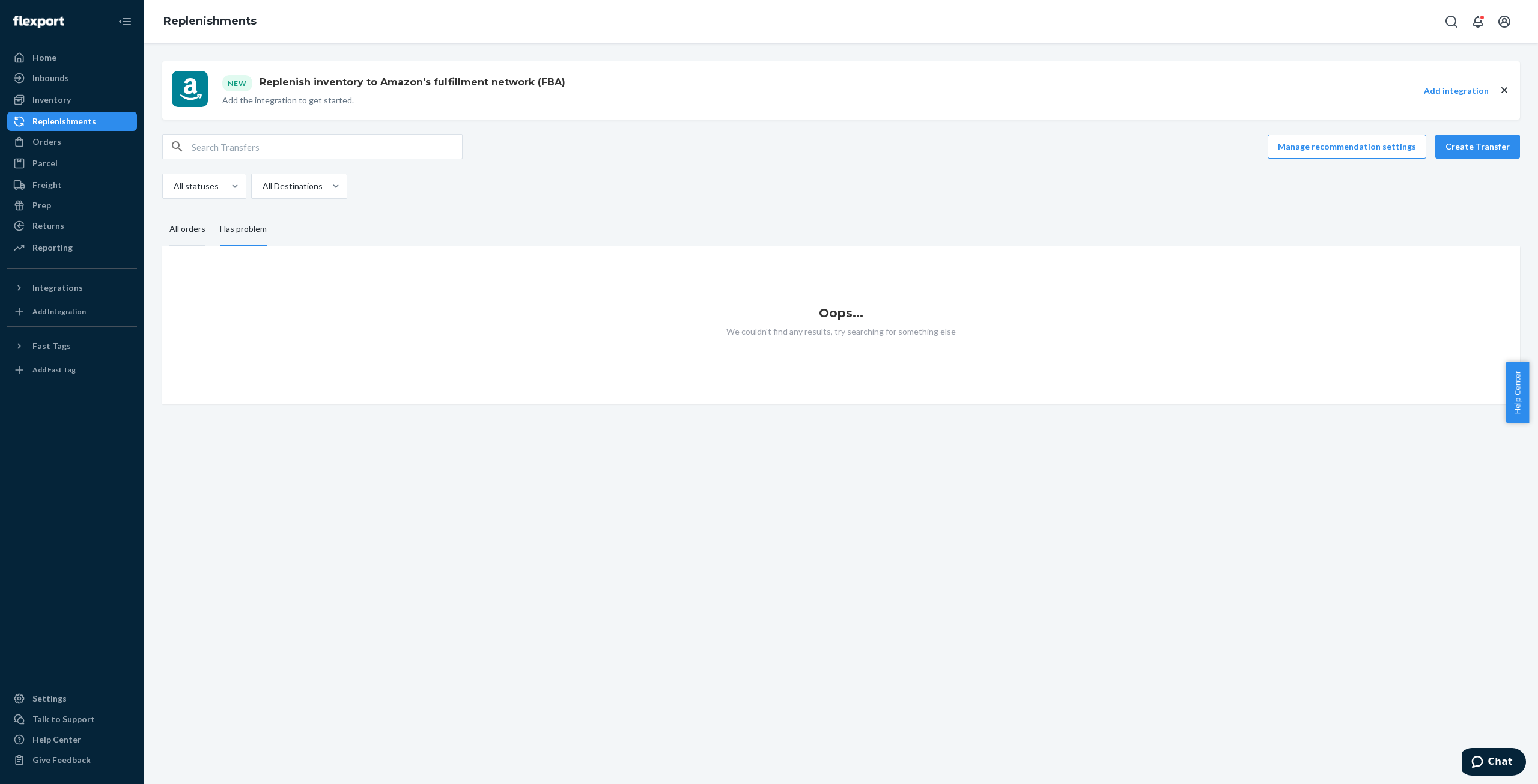
click at [188, 227] on div "All orders" at bounding box center [187, 229] width 36 height 33
click at [162, 213] on input "All orders" at bounding box center [162, 213] width 0 height 0
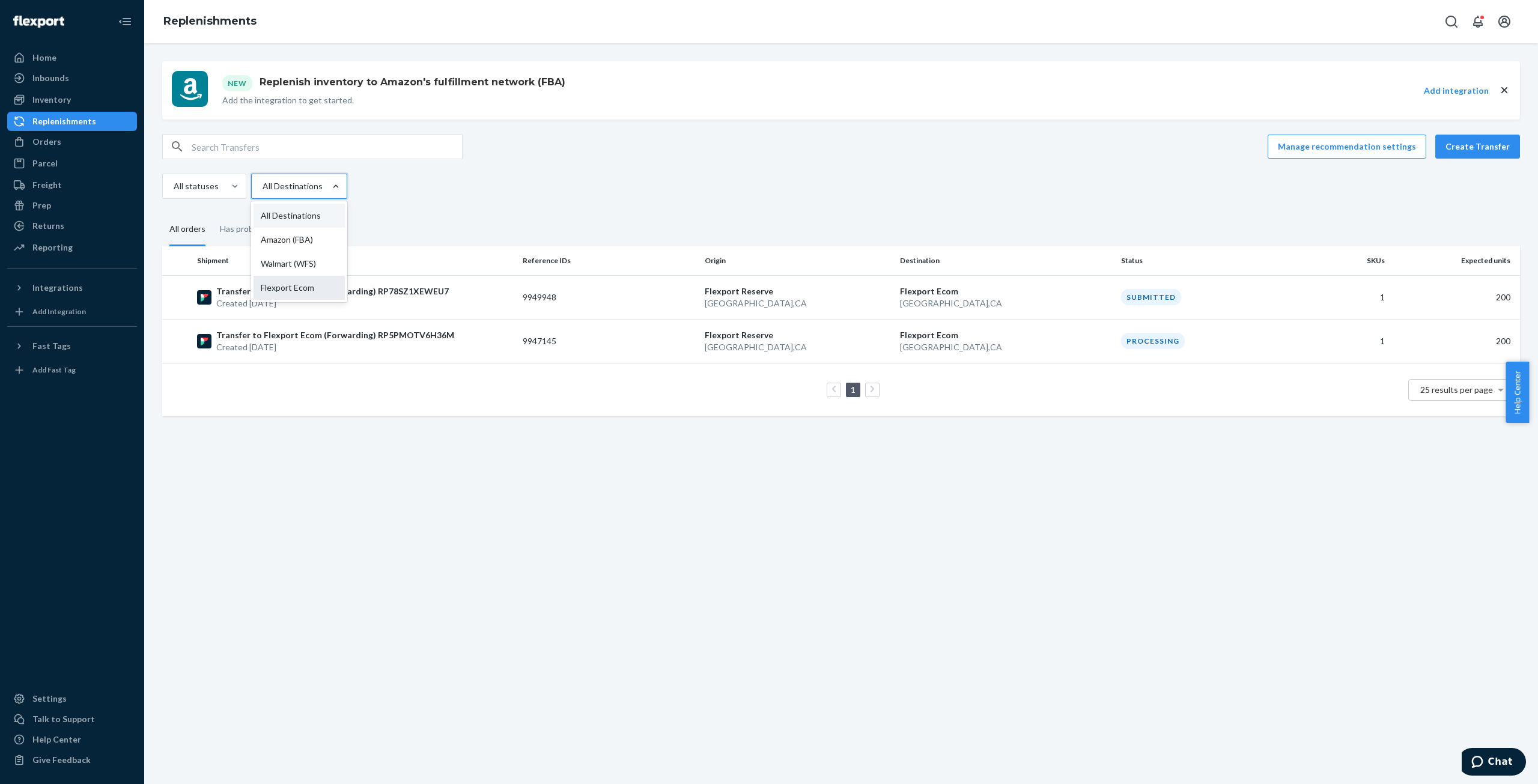
click at [276, 292] on div "Flexport Ecom" at bounding box center [299, 288] width 91 height 24
click at [263, 192] on input "option Flexport Ecom focused, 4 of 4. 4 results available. Use Up and Down to c…" at bounding box center [262, 186] width 1 height 12
click at [291, 218] on div "All Destinations" at bounding box center [299, 216] width 91 height 24
click at [263, 192] on input "option Flexport Ecom, selected. option All Destinations focused, 1 of 4. 4 resu…" at bounding box center [262, 186] width 1 height 12
click at [38, 143] on div "Orders" at bounding box center [47, 142] width 29 height 12
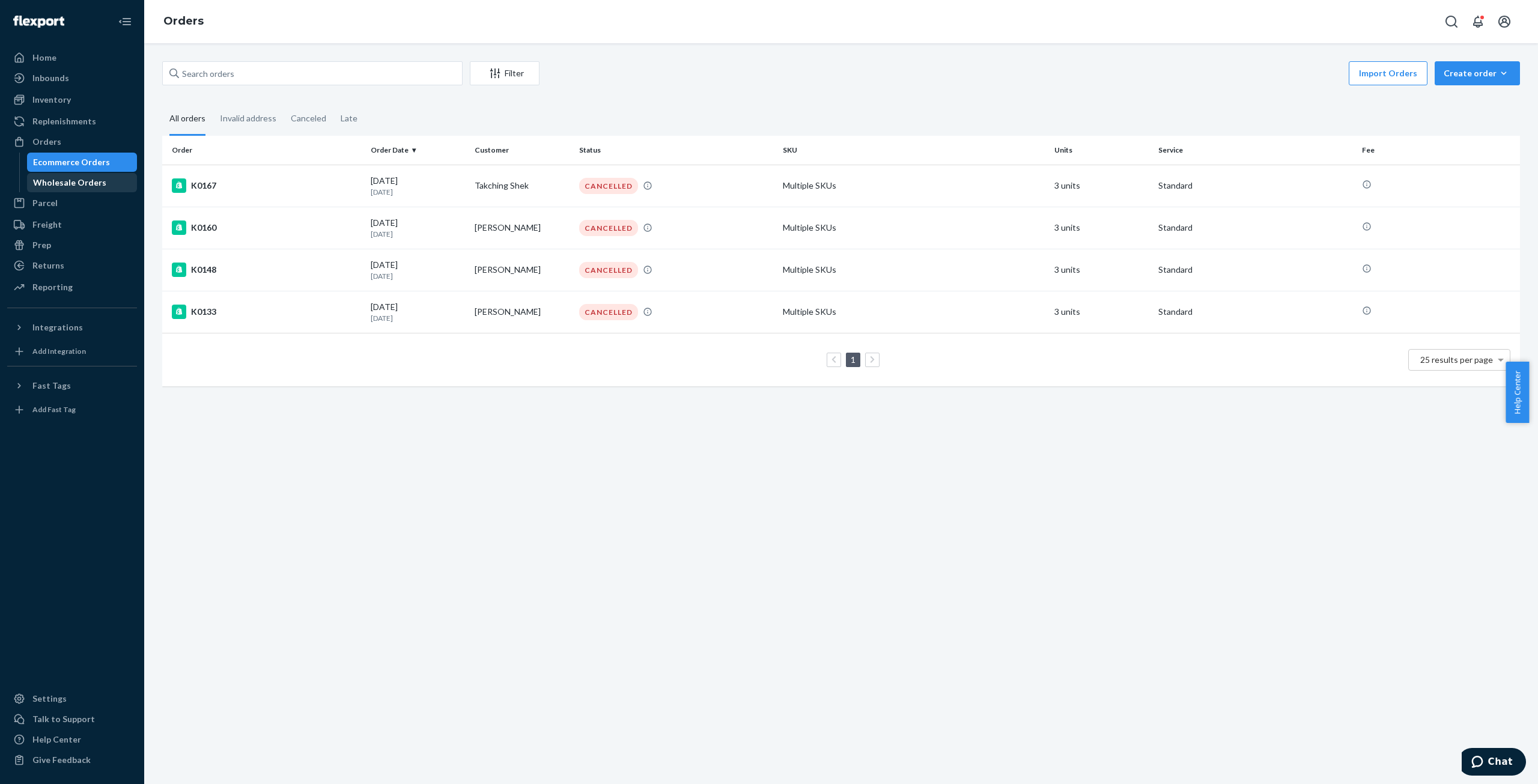
click at [64, 178] on div "Wholesale Orders" at bounding box center [70, 183] width 74 height 12
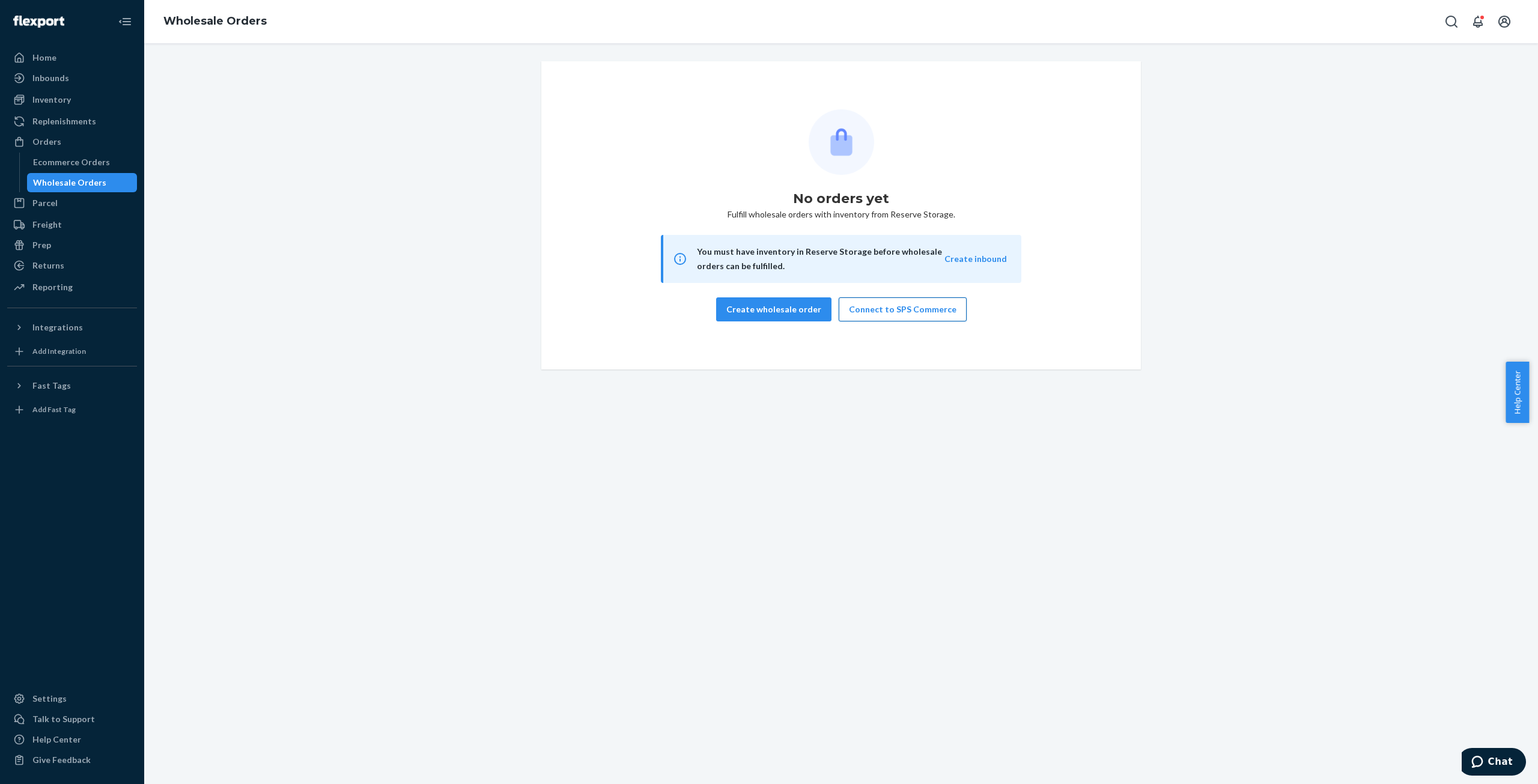
click at [876, 316] on button "Connect to SPS Commerce" at bounding box center [902, 309] width 128 height 24
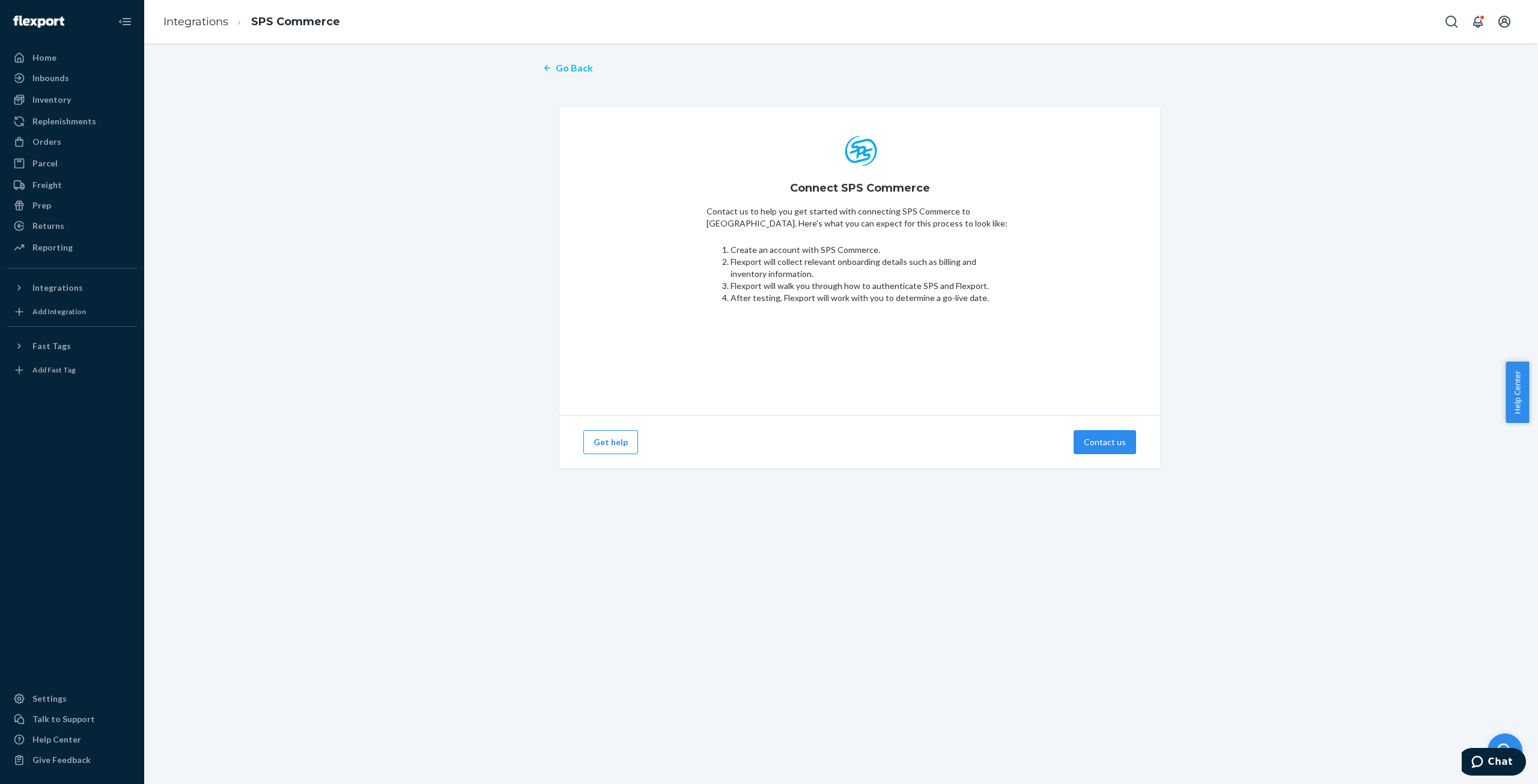
click at [573, 66] on p "Go Back" at bounding box center [574, 69] width 38 height 14
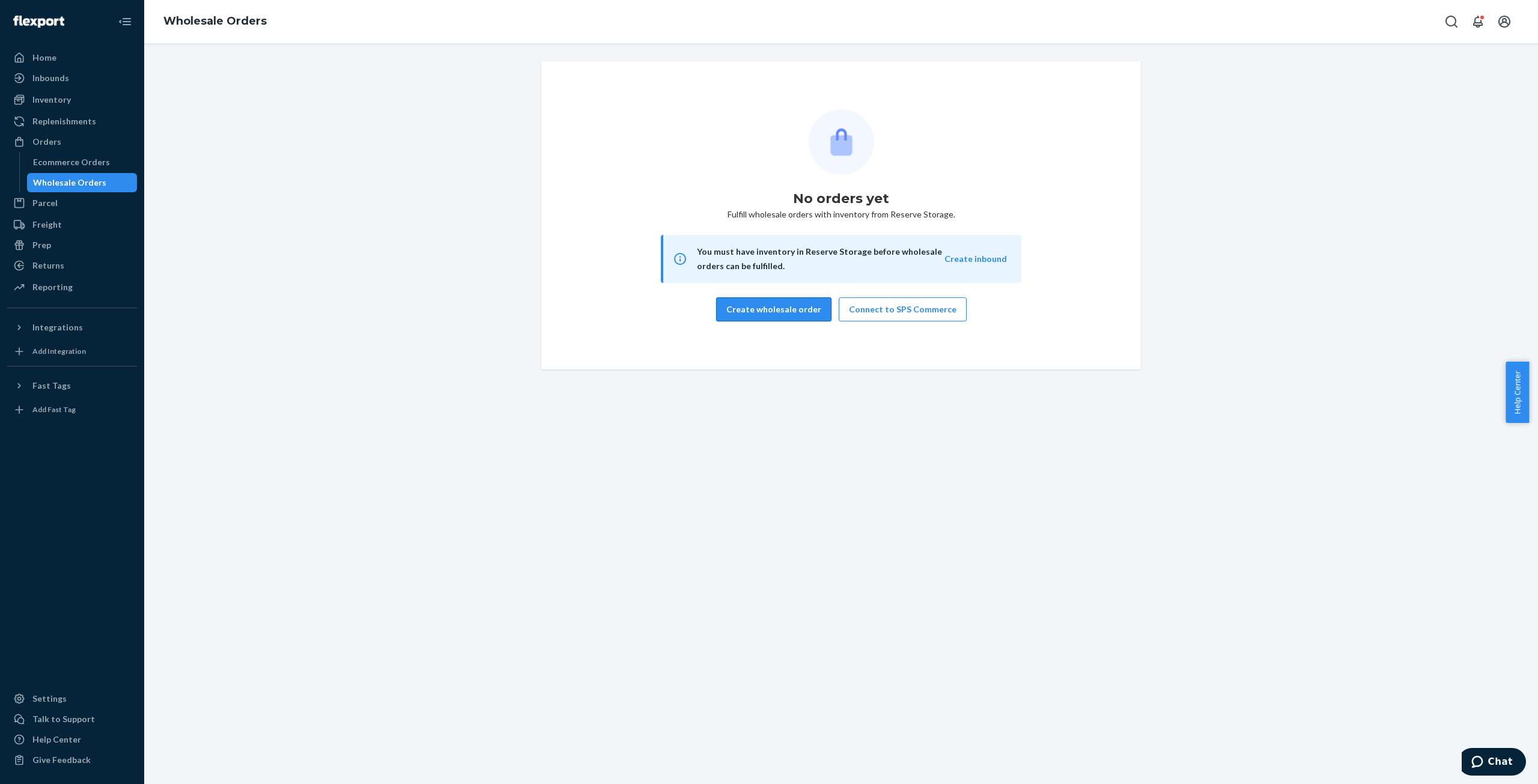
click at [796, 304] on button "Create wholesale order" at bounding box center [774, 309] width 115 height 24
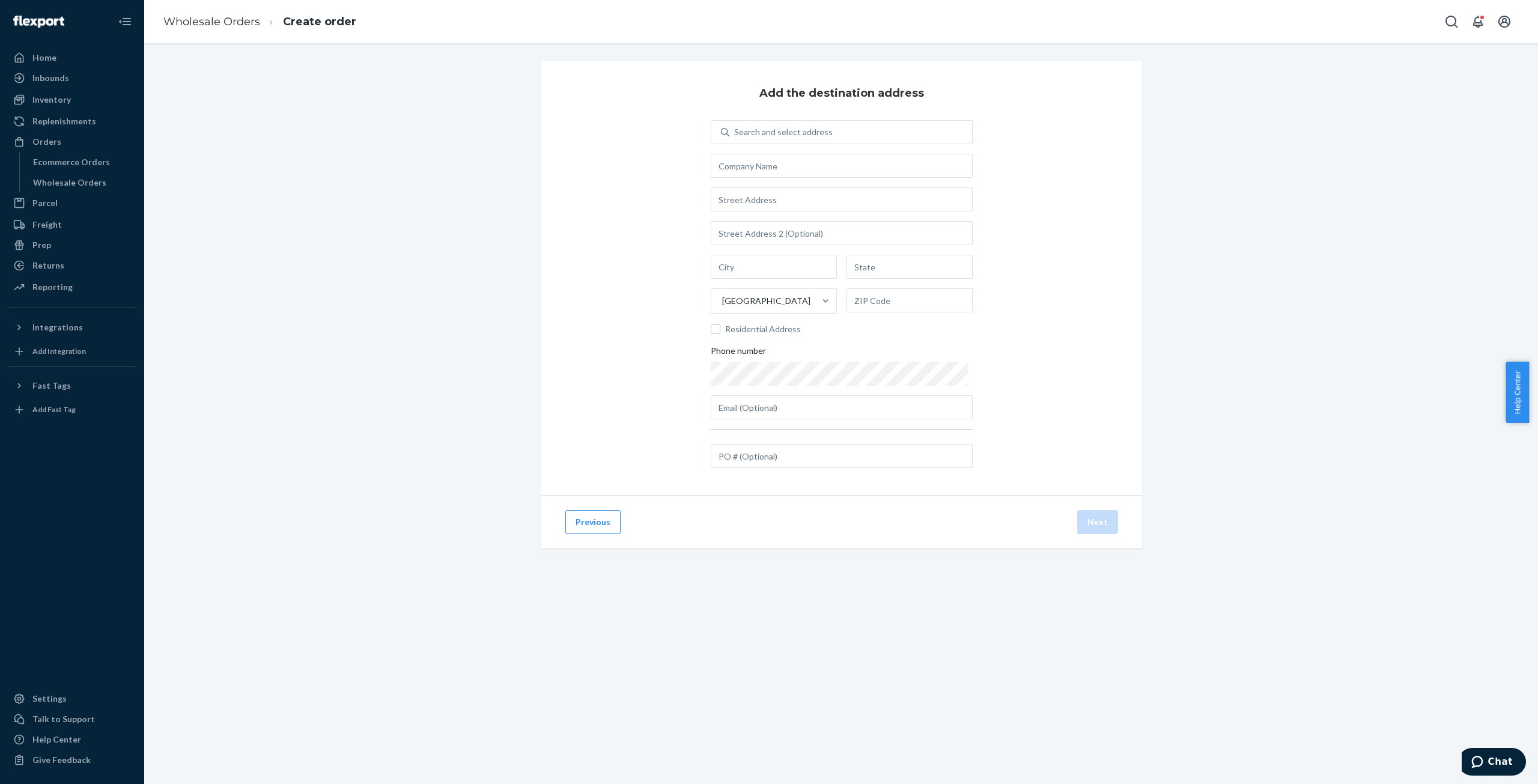
click at [1022, 350] on div "Add the destination address Search and select address [GEOGRAPHIC_DATA] Residen…" at bounding box center [842, 278] width 601 height 434
click at [1515, 386] on span "Help Center" at bounding box center [1517, 392] width 23 height 62
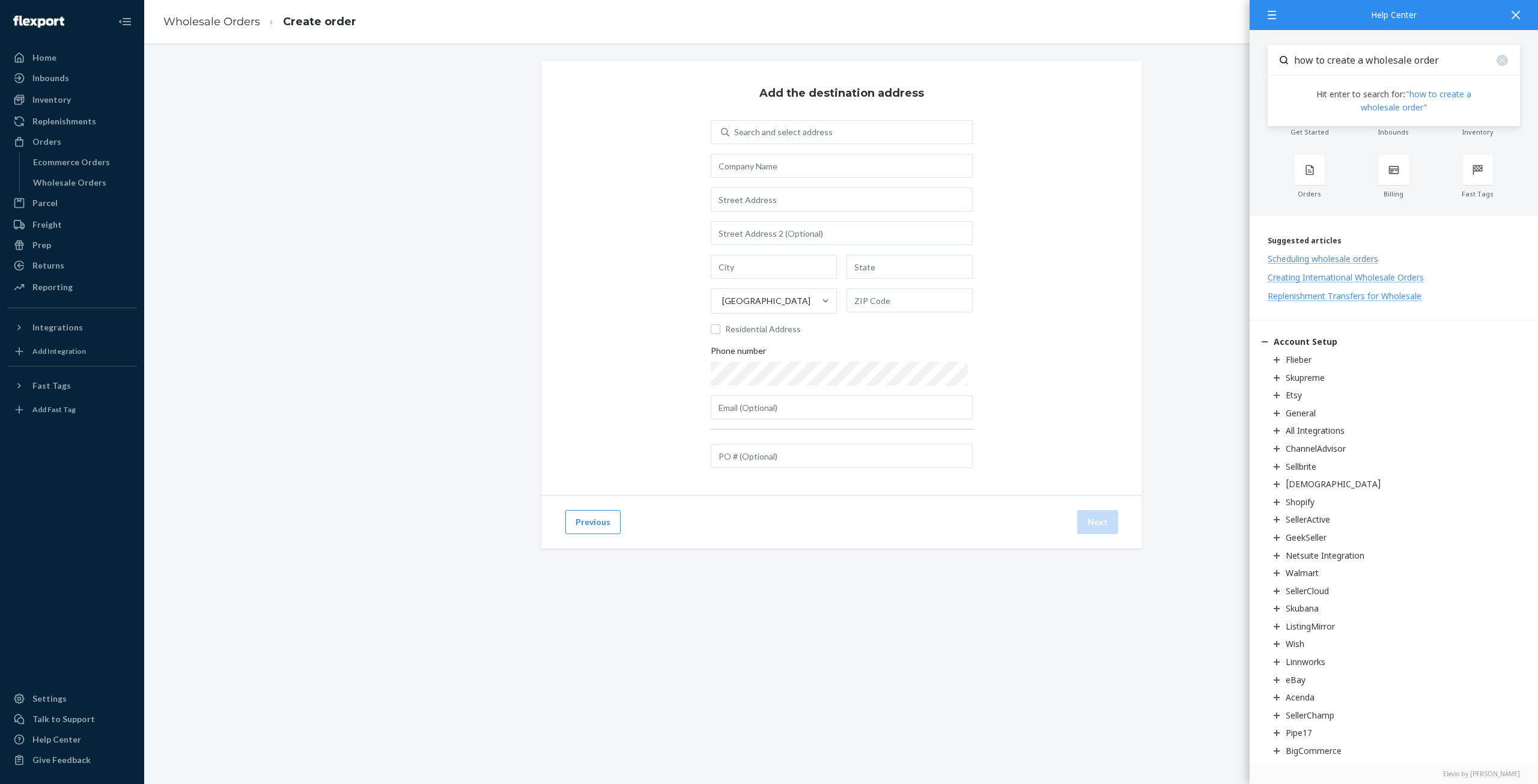
type input "how to create a wholesale order"
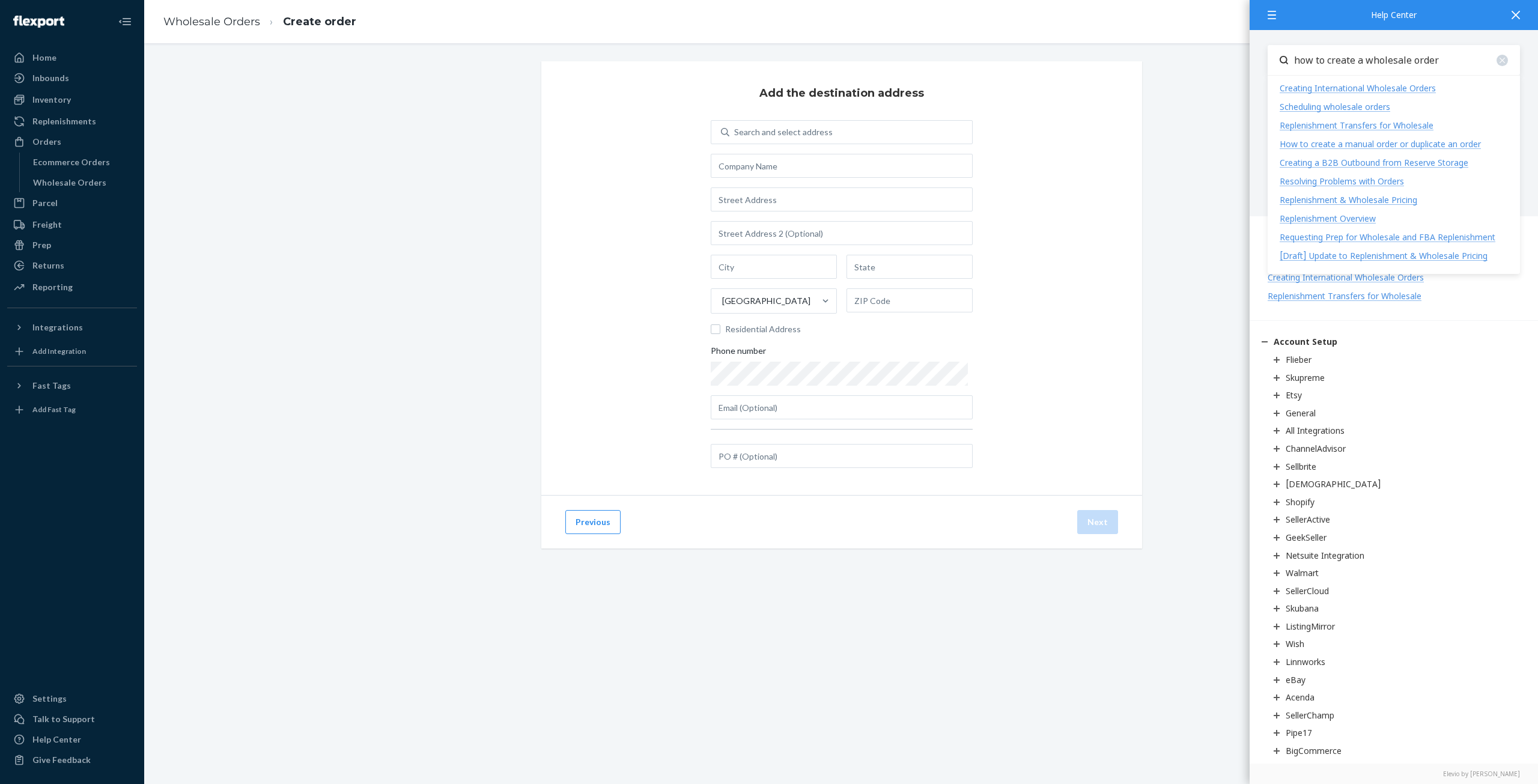
click at [1340, 161] on div "Creating a B2B Outbound from Reserve Storage" at bounding box center [1374, 163] width 188 height 11
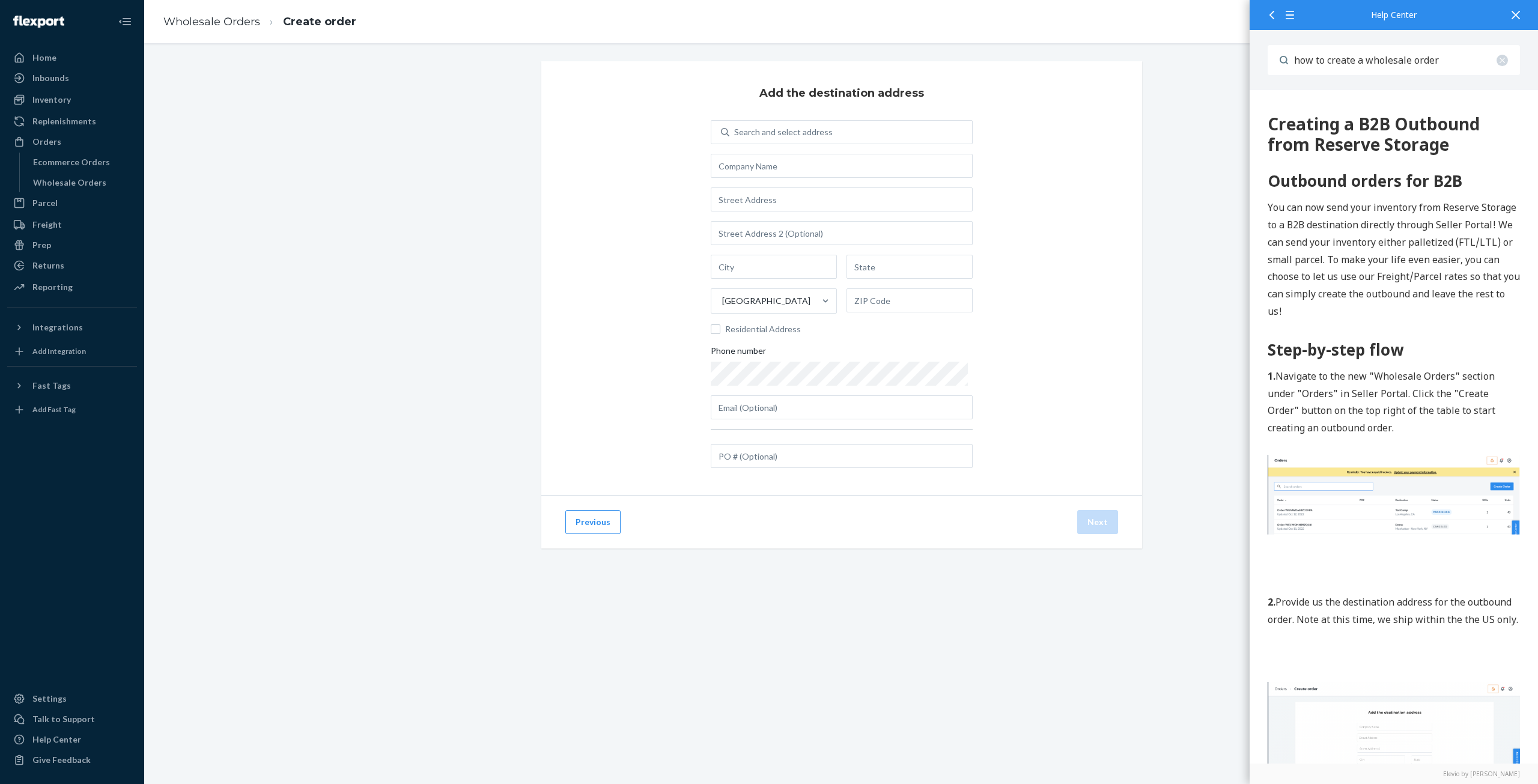
click at [1316, 68] on input "how to create a wholesale order" at bounding box center [1404, 60] width 232 height 30
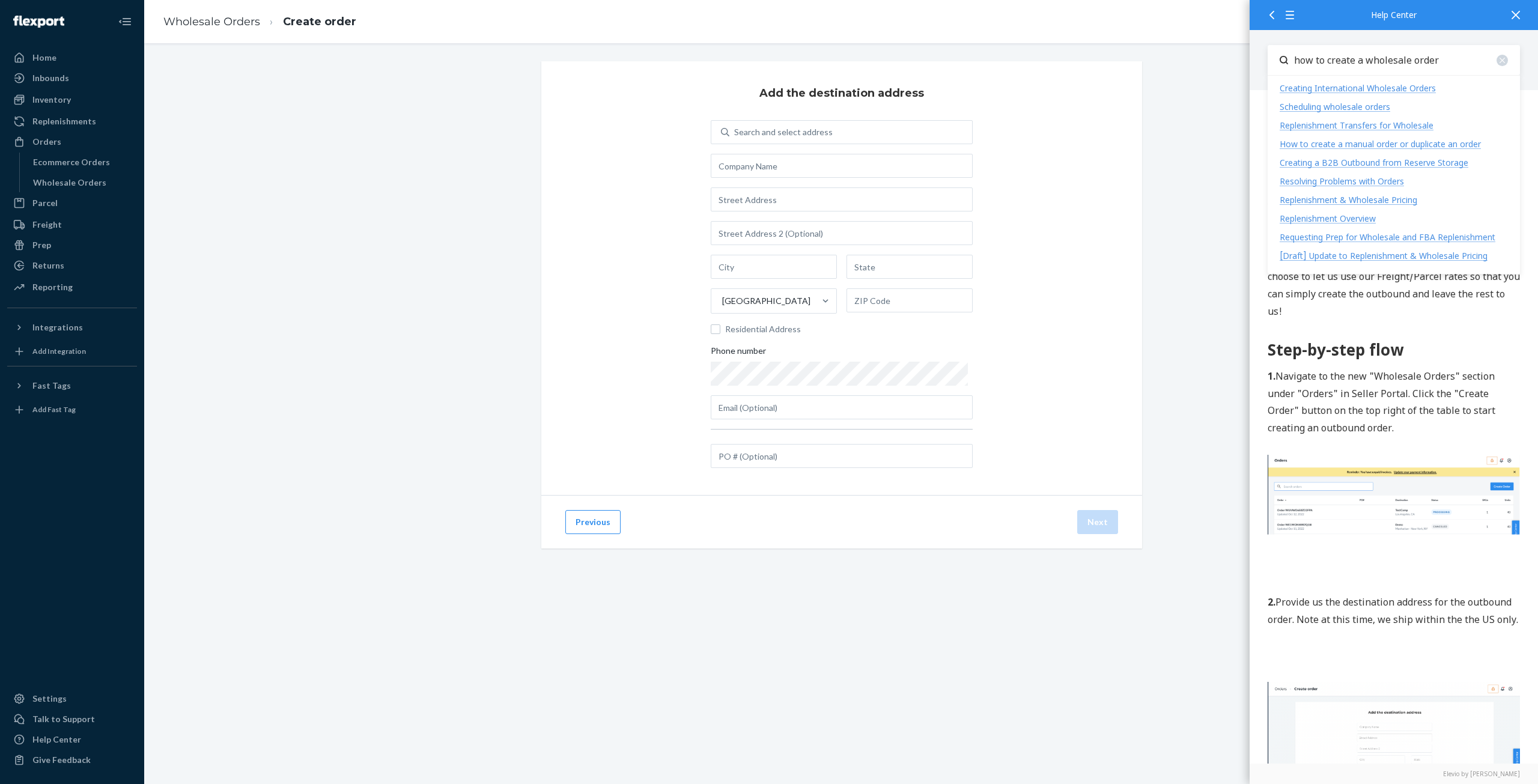
click at [1345, 145] on div "How to create a manual order or duplicate an order" at bounding box center [1380, 144] width 201 height 11
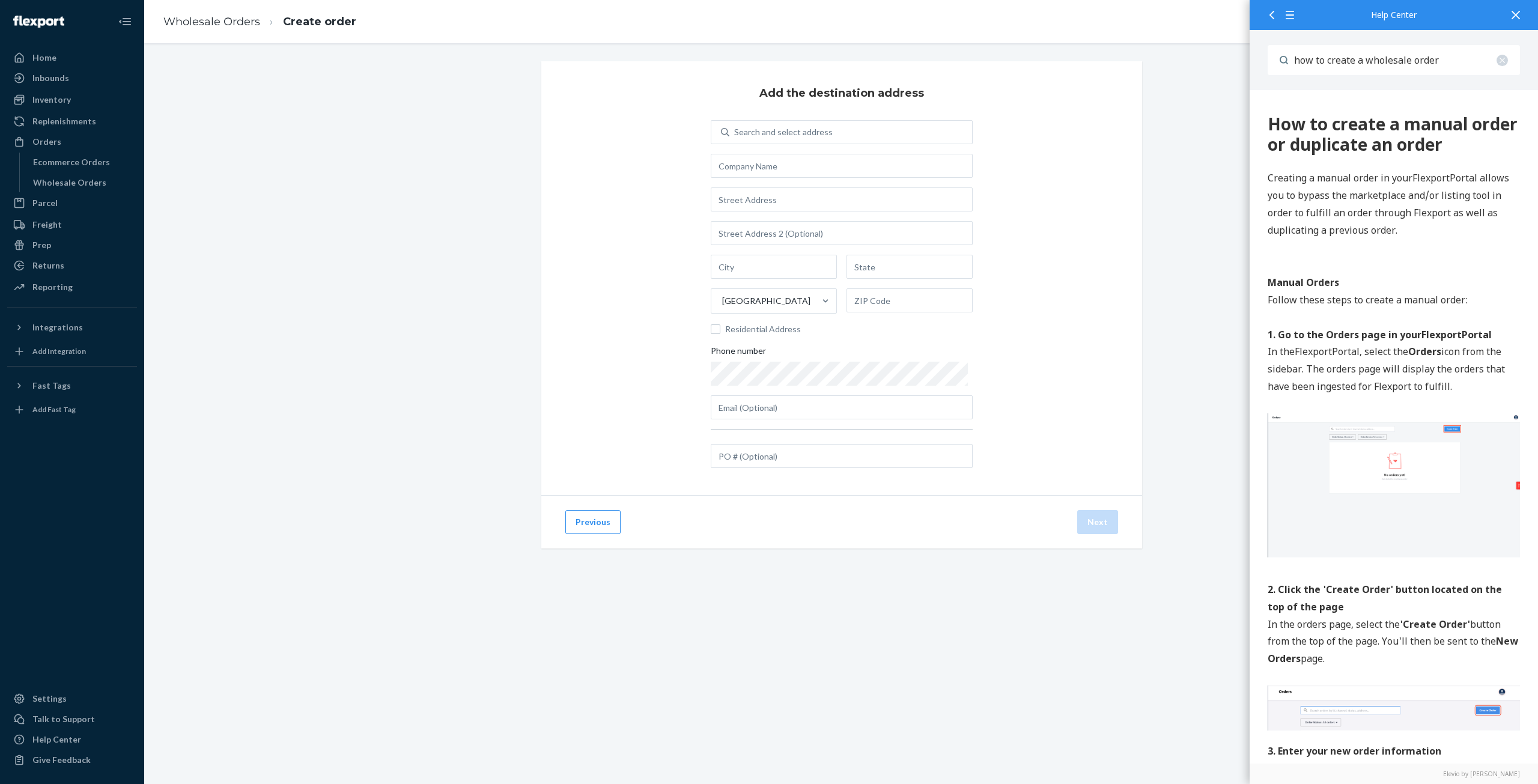
click at [1271, 15] on icon at bounding box center [1272, 15] width 8 height 8
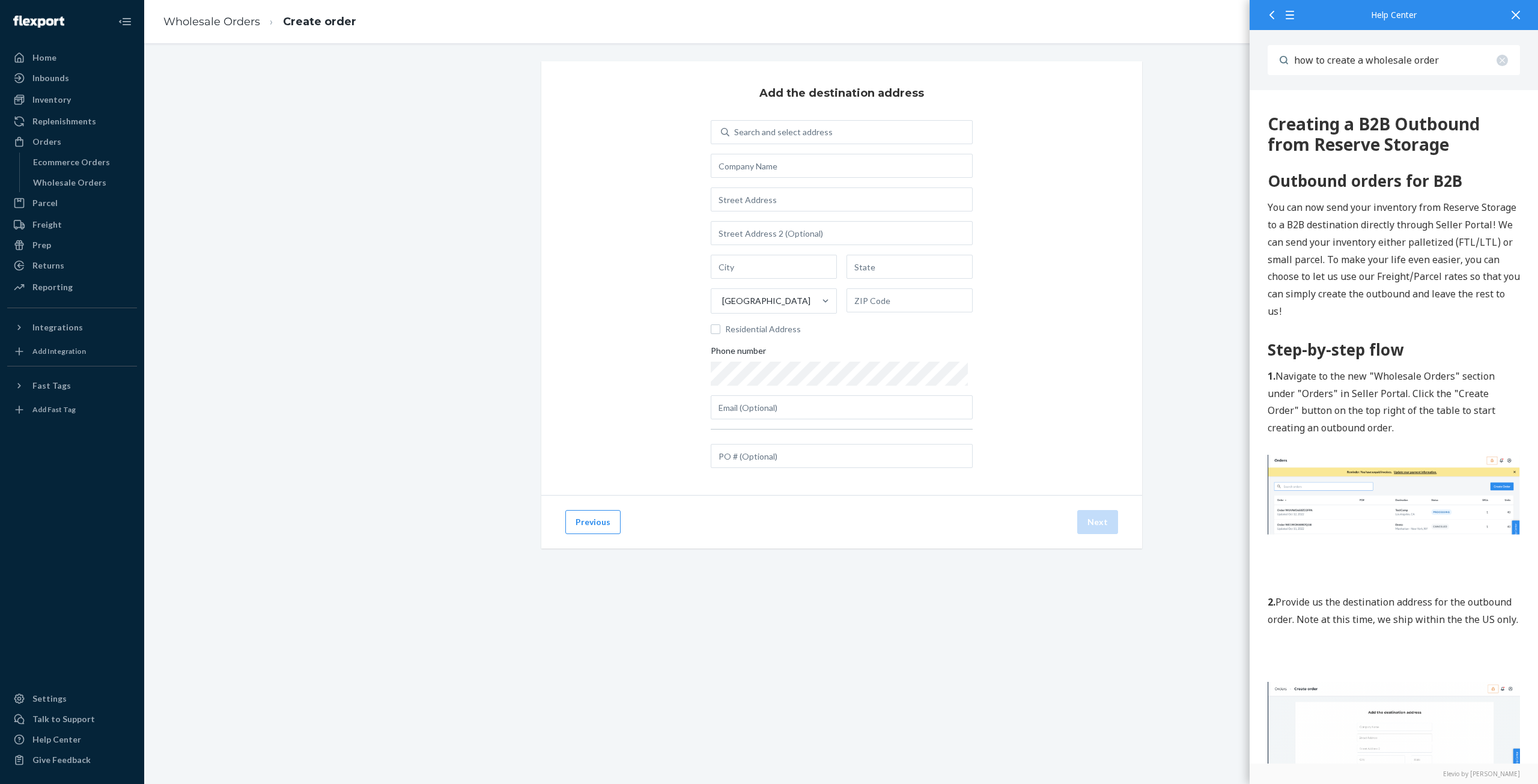
click at [1288, 16] on icon at bounding box center [1290, 15] width 8 height 8
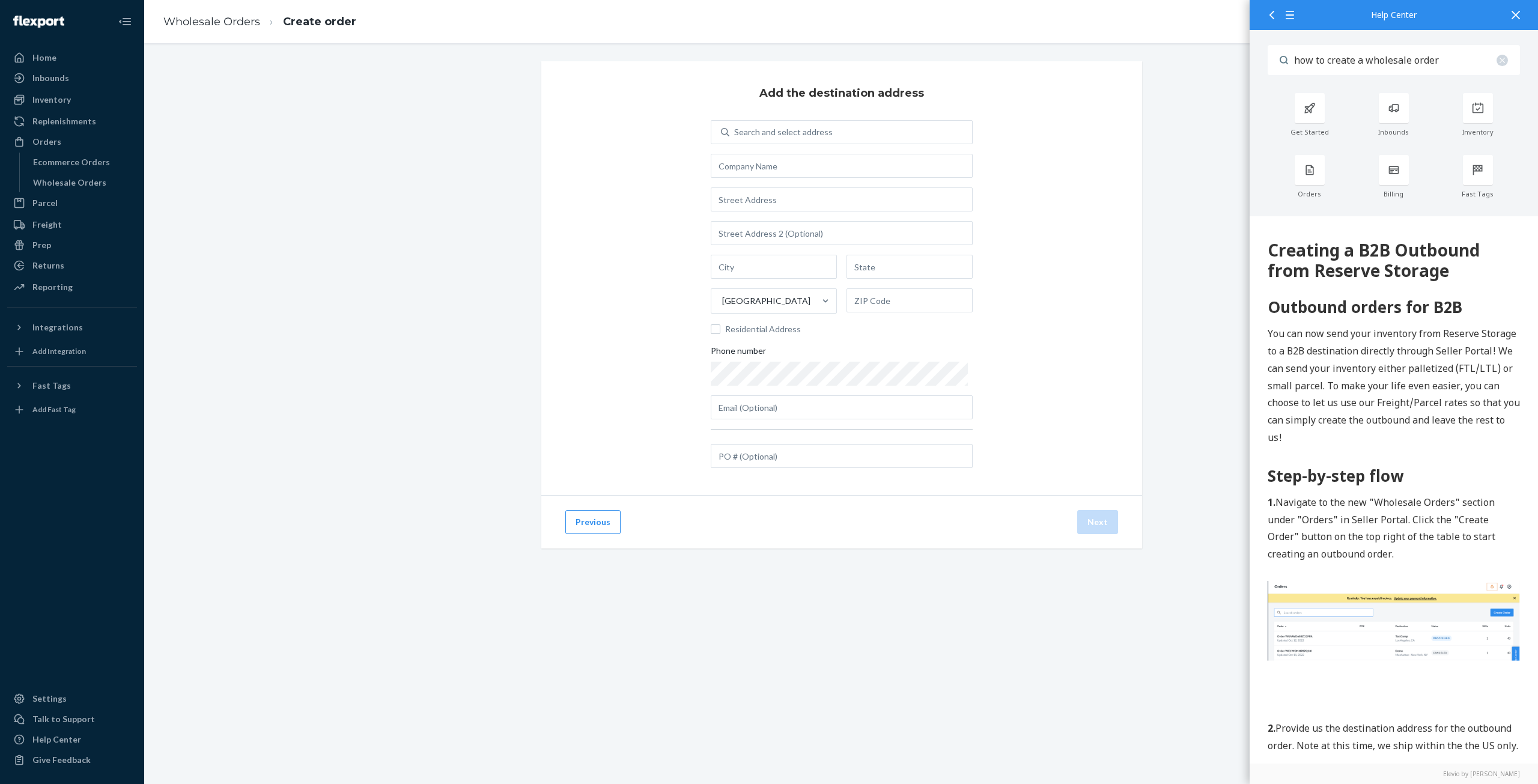
click at [1288, 16] on icon at bounding box center [1290, 15] width 8 height 8
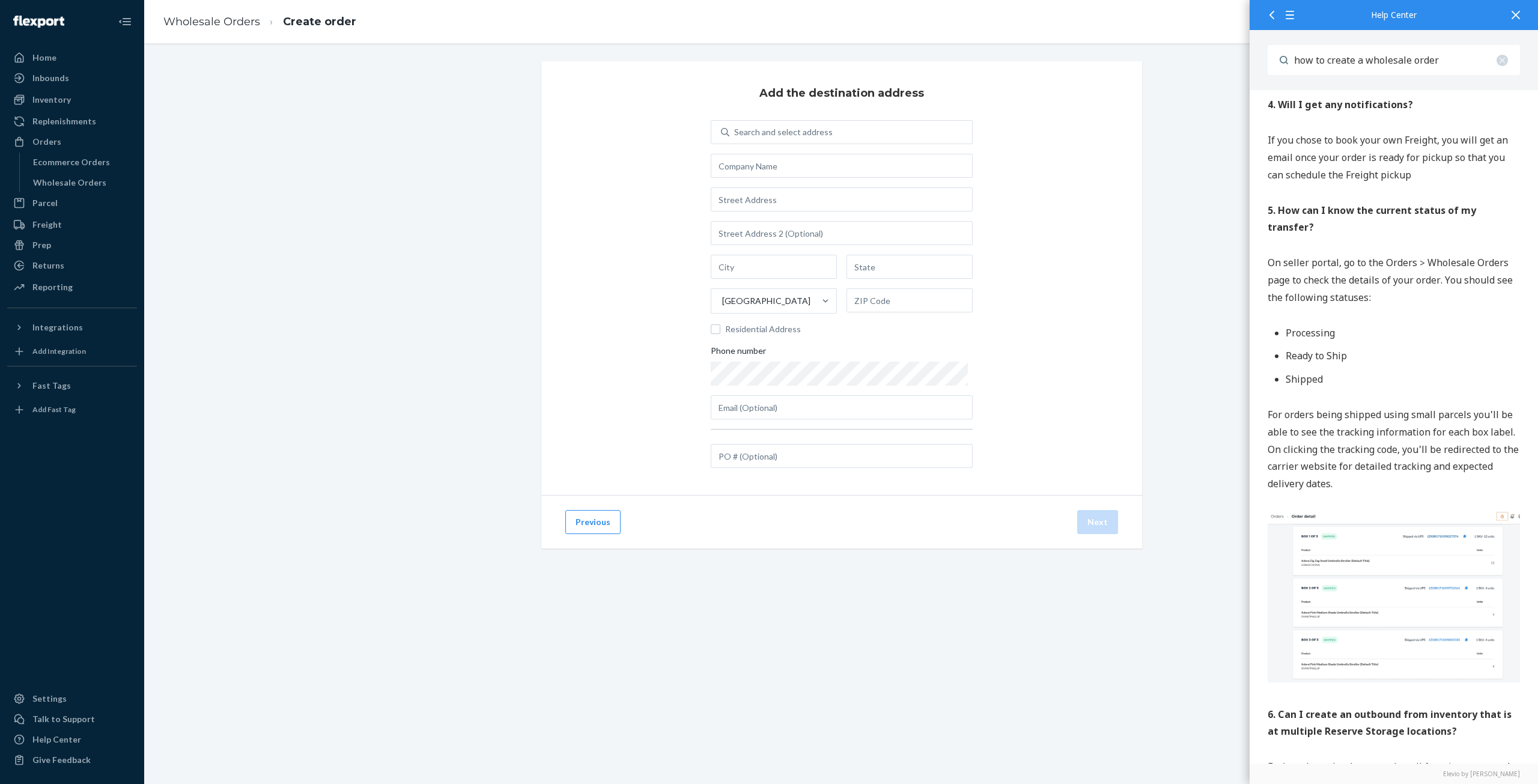
scroll to position [3603, 0]
click at [1405, 572] on img at bounding box center [1394, 592] width 252 height 172
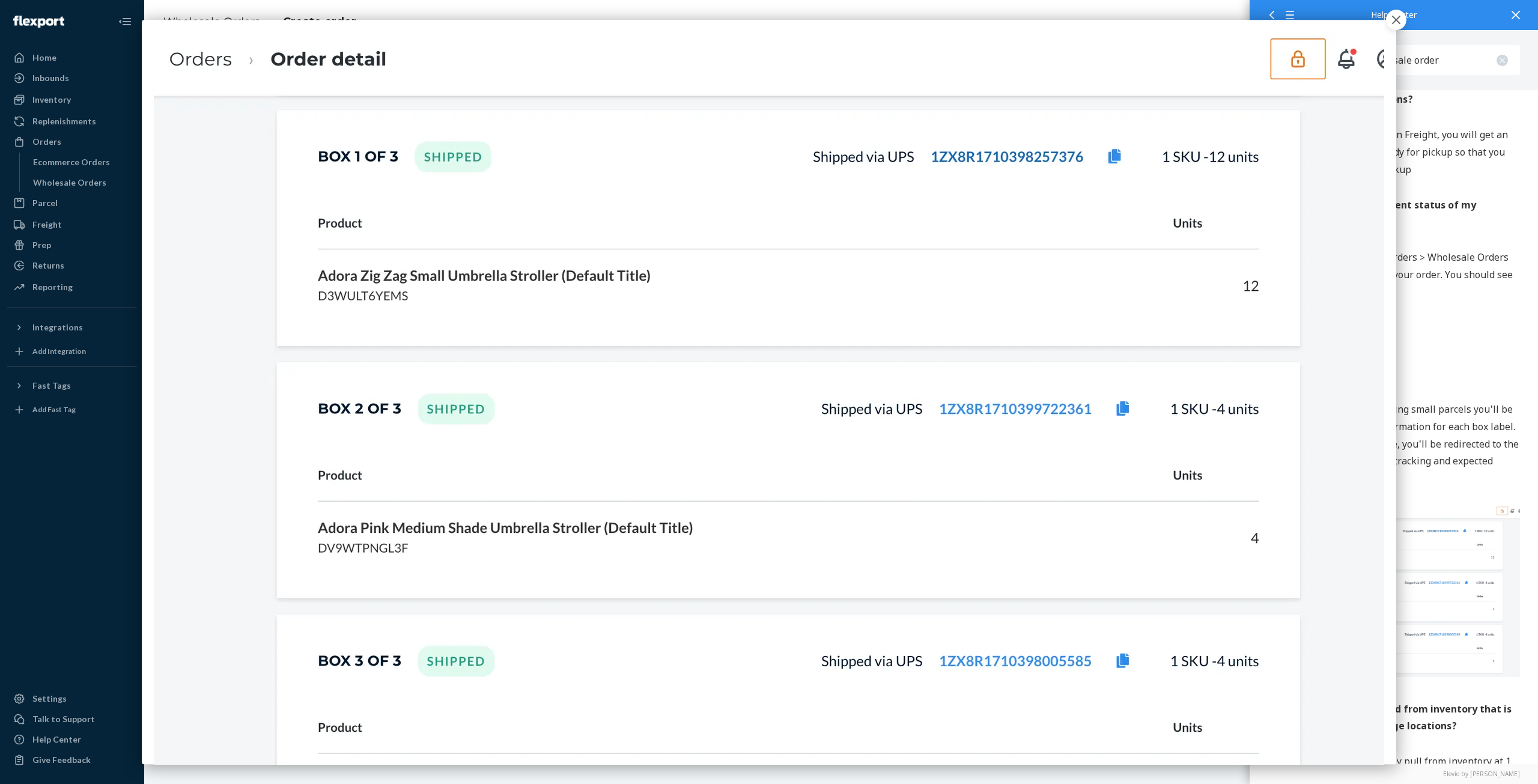
scroll to position [0, 0]
click at [1400, 22] on icon "button" at bounding box center [1396, 20] width 8 height 8
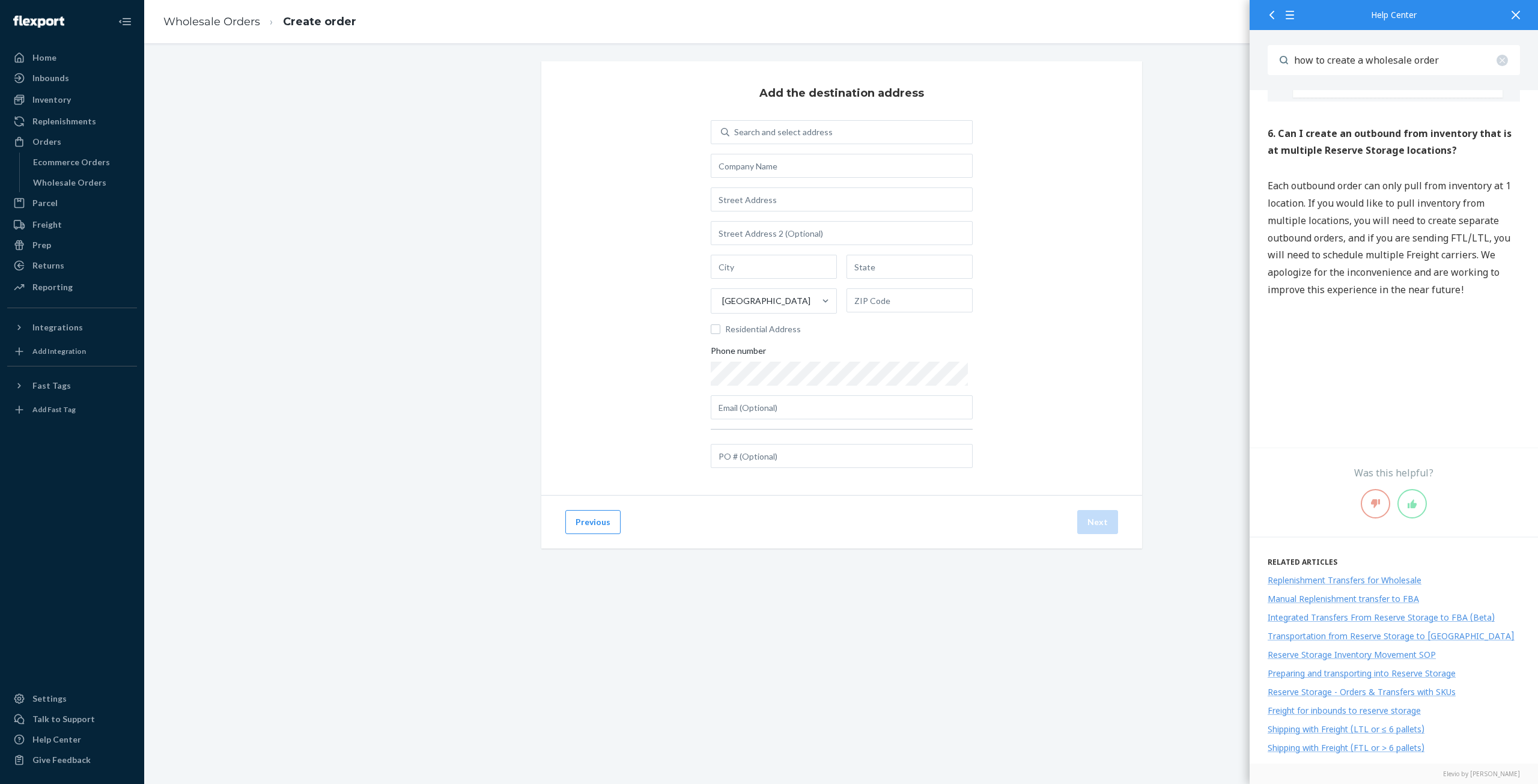
scroll to position [4187, 0]
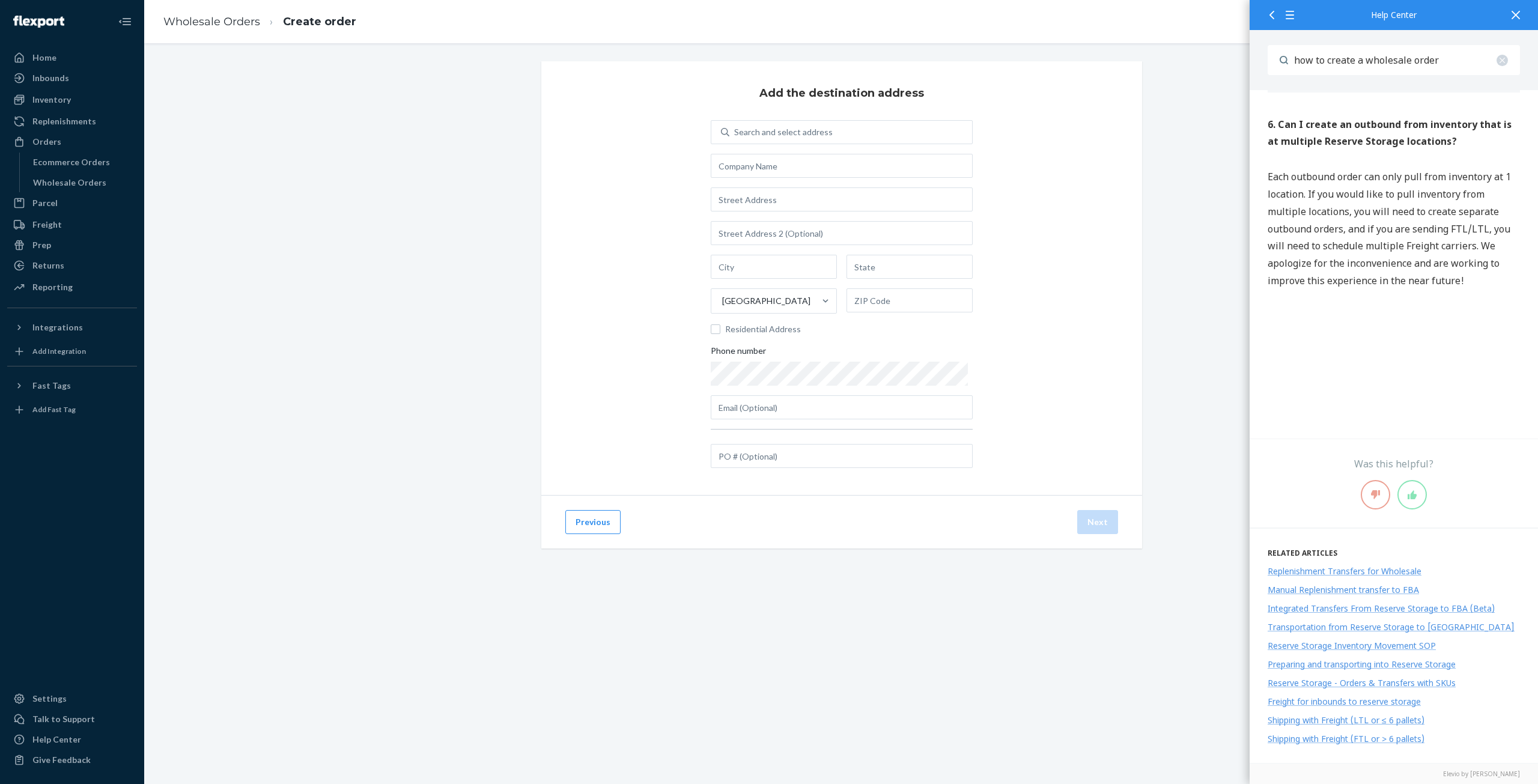
click at [1514, 13] on icon at bounding box center [1515, 15] width 8 height 8
